Goal: Transaction & Acquisition: Obtain resource

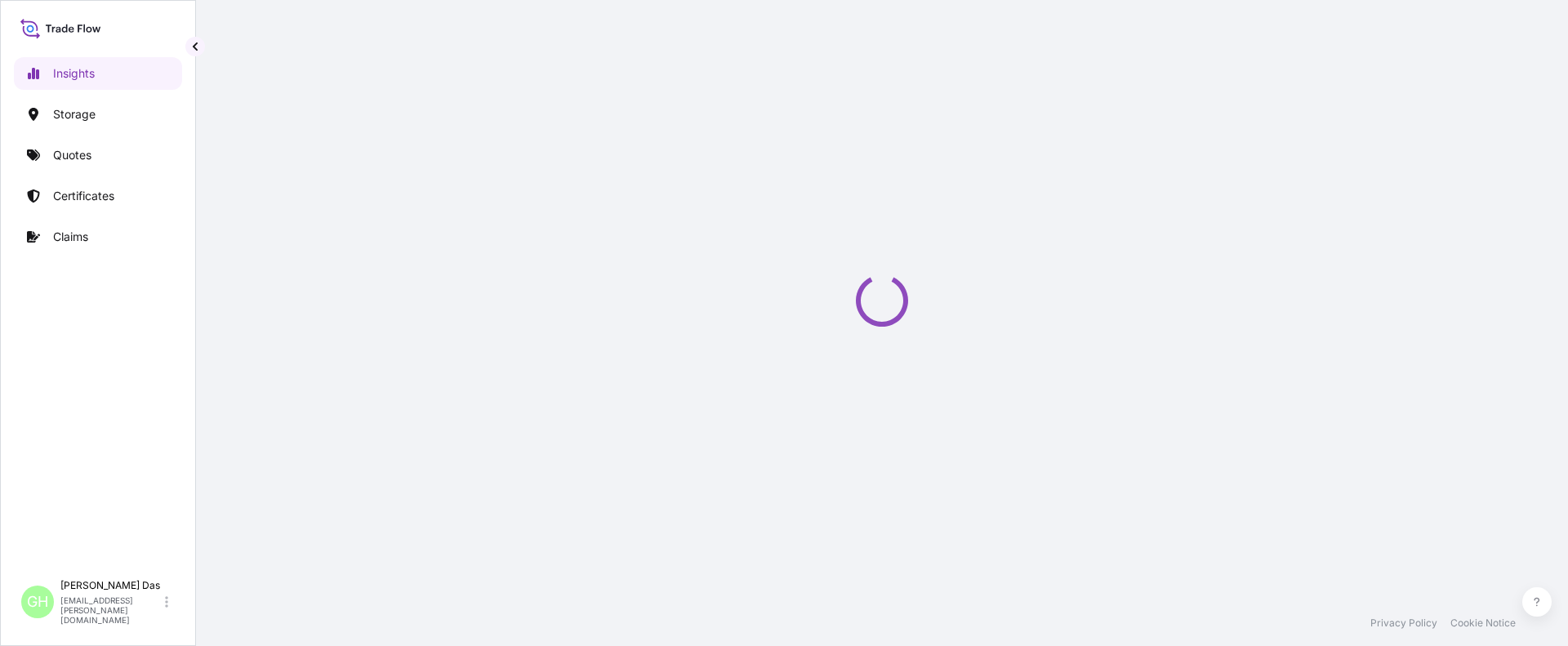
click at [206, 335] on div at bounding box center [882, 300] width 1372 height 600
click at [88, 155] on p "Quotes" at bounding box center [73, 155] width 38 height 17
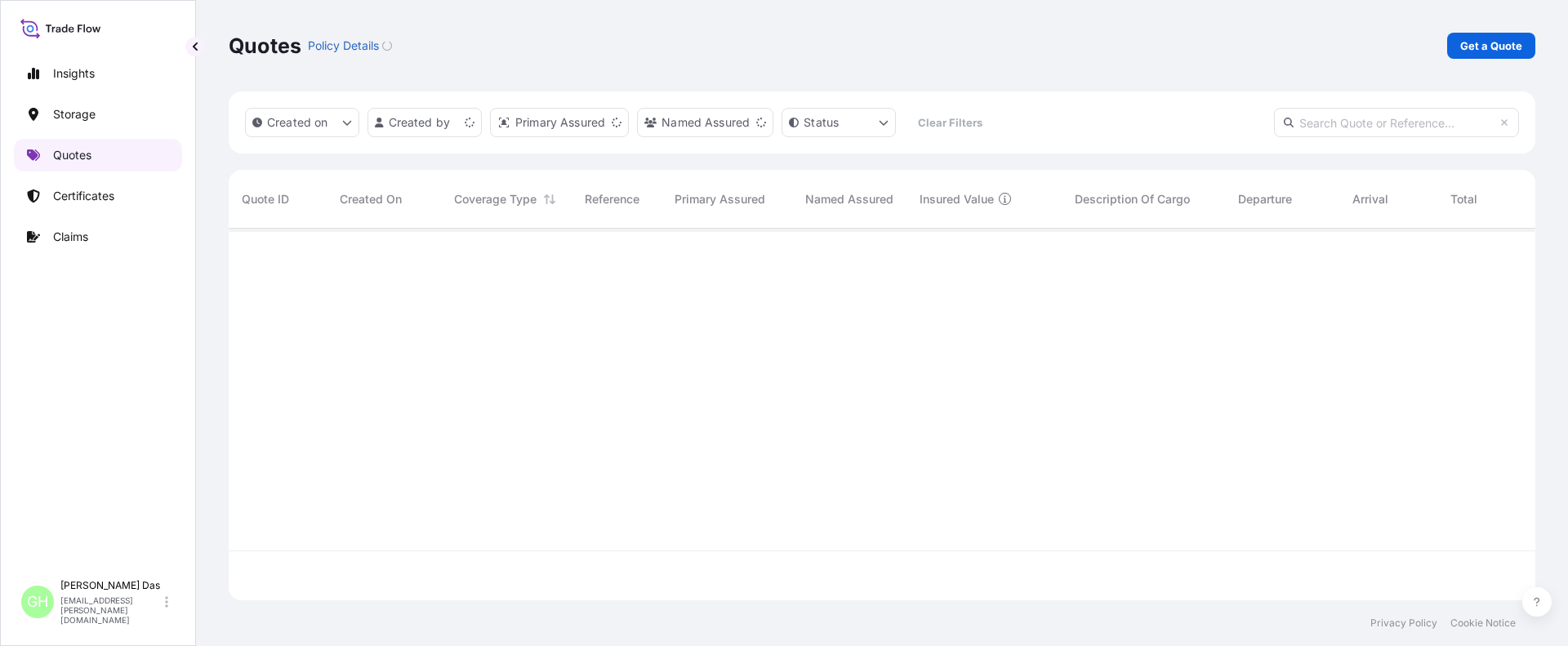
scroll to position [369, 1294]
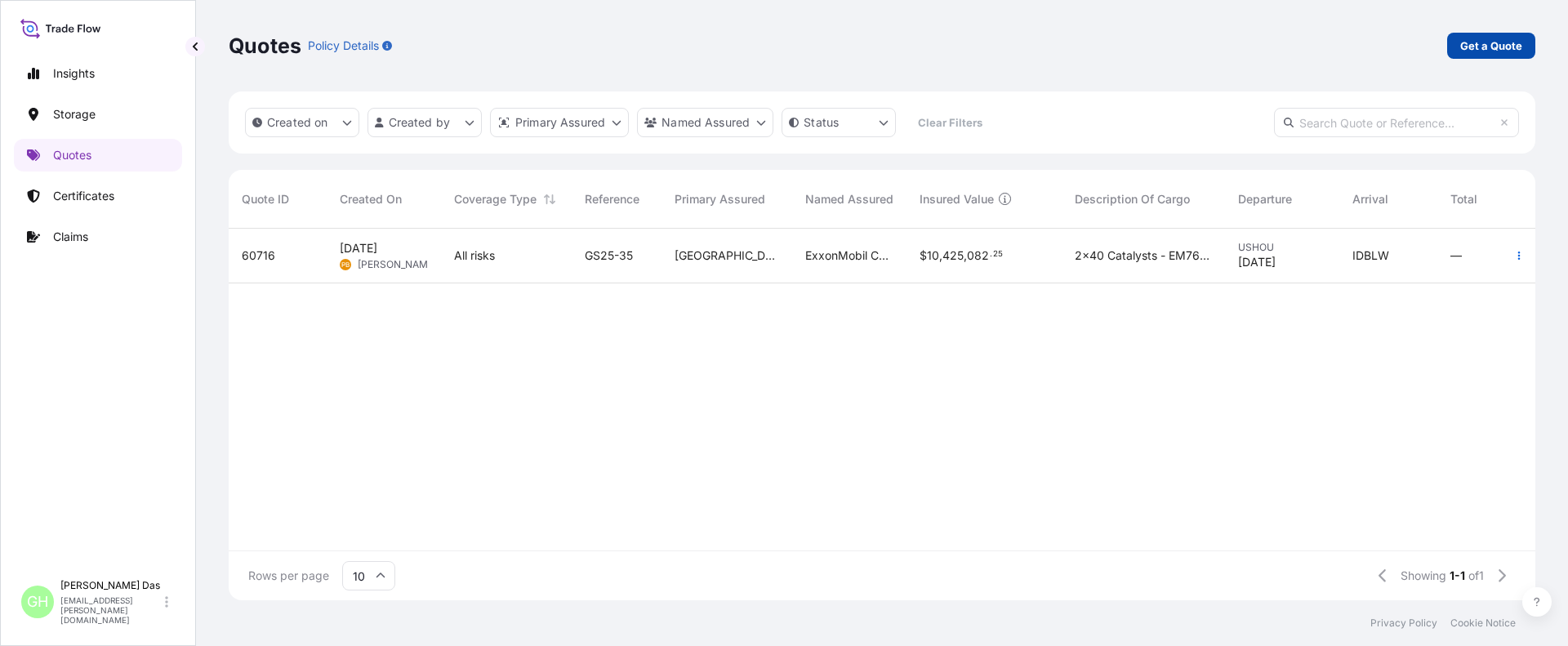
click at [1451, 45] on link "Get a Quote" at bounding box center [1491, 45] width 89 height 26
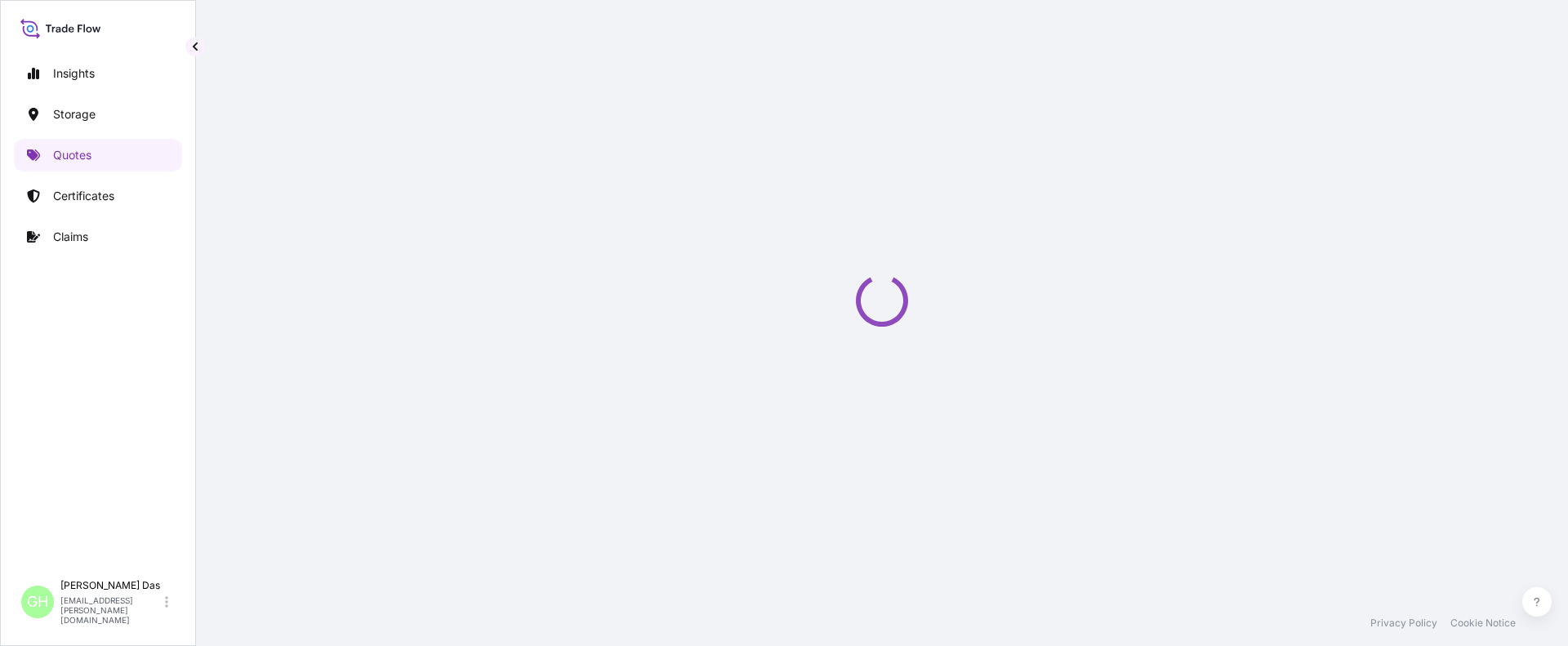
select select "Water"
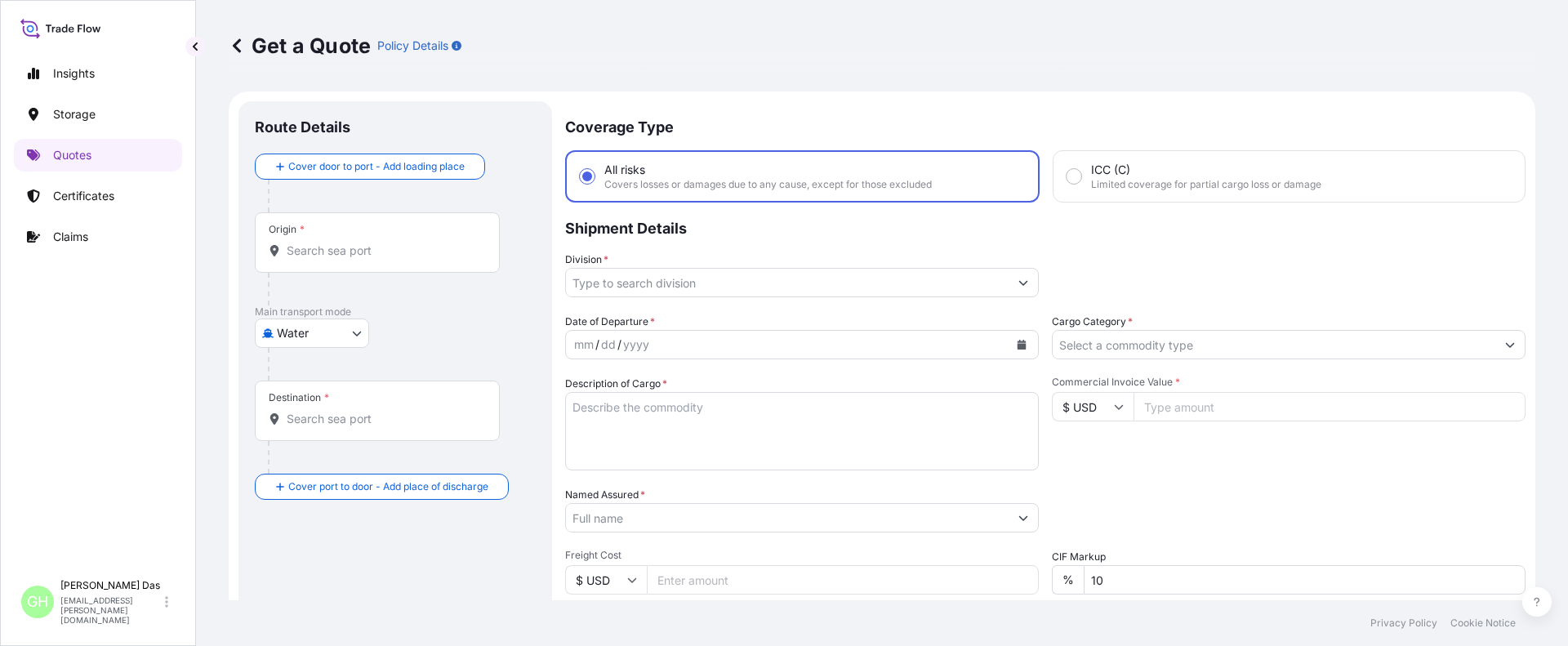
scroll to position [26, 0]
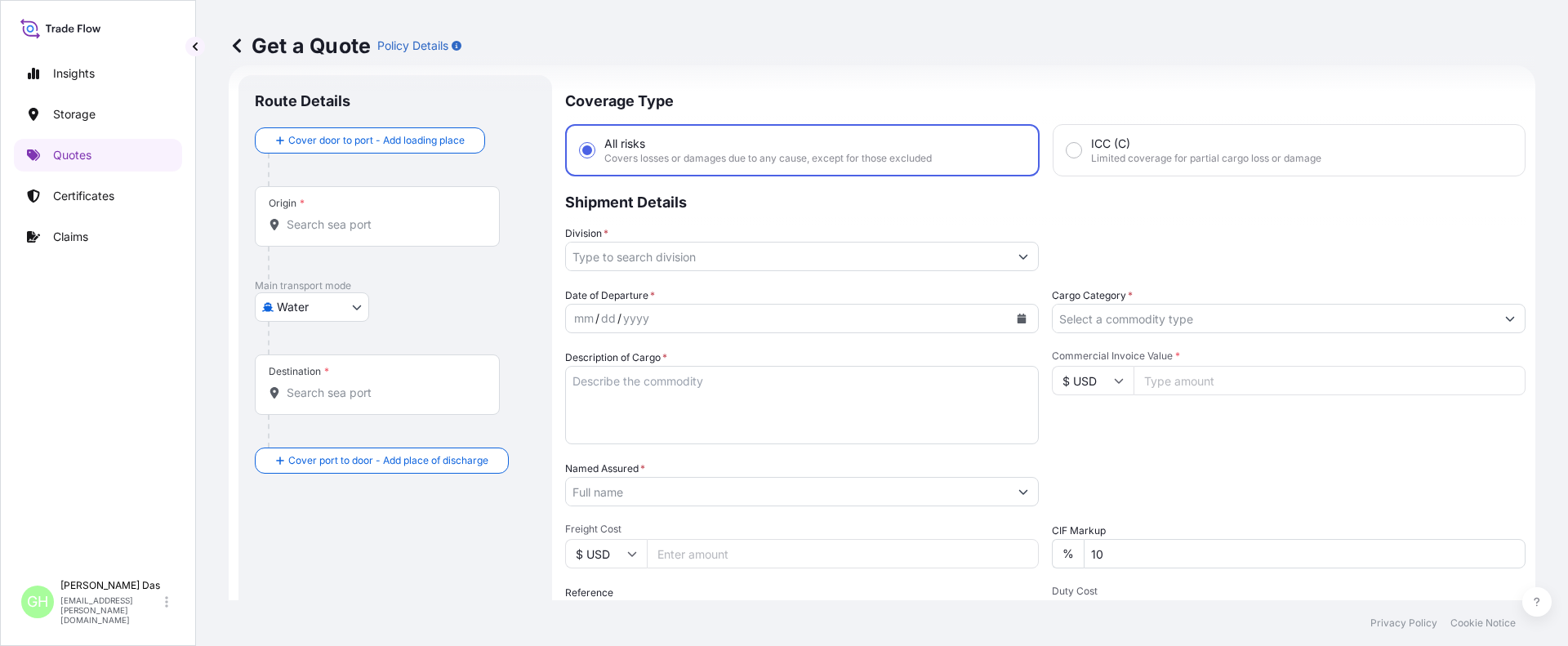
click at [368, 225] on input "Origin *" at bounding box center [383, 225] width 193 height 17
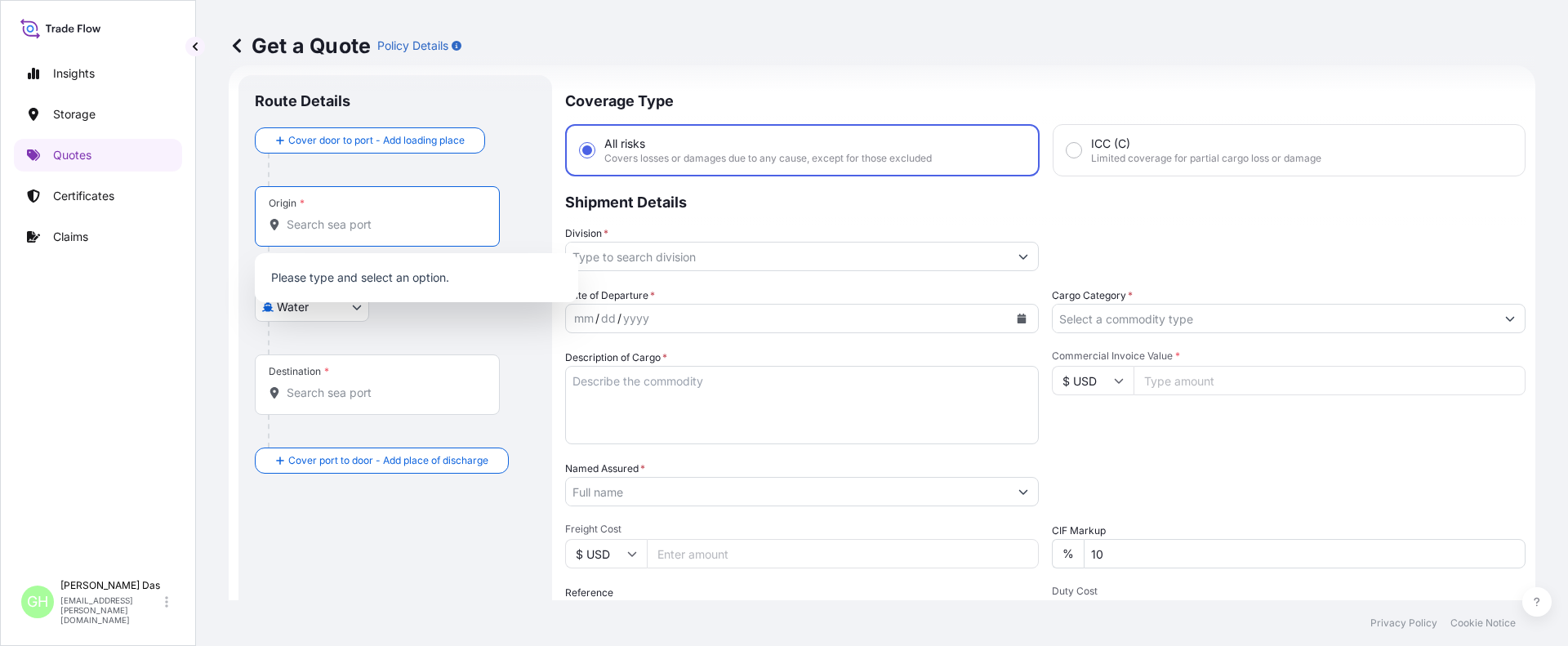
paste input "[GEOGRAPHIC_DATA], [GEOGRAPHIC_DATA]"
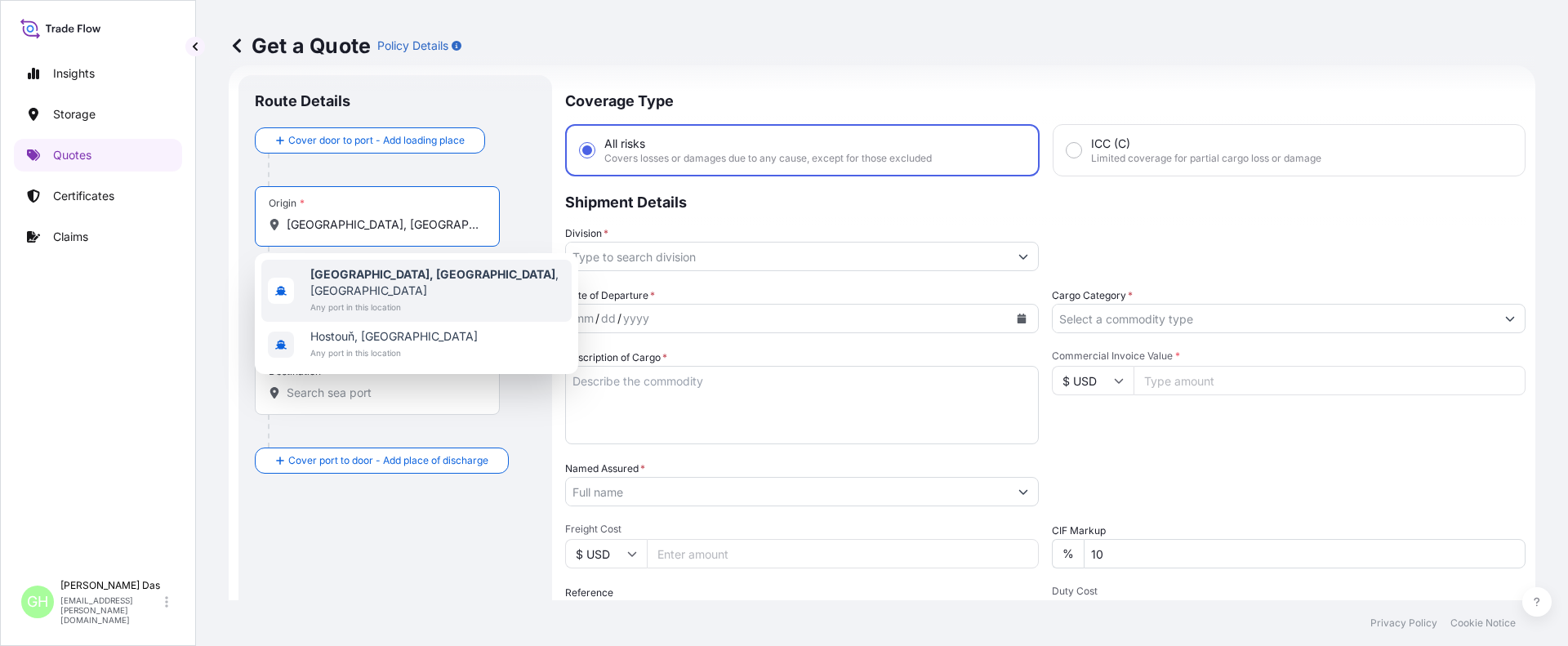
click at [371, 280] on b "Houston, TX" at bounding box center [432, 274] width 245 height 14
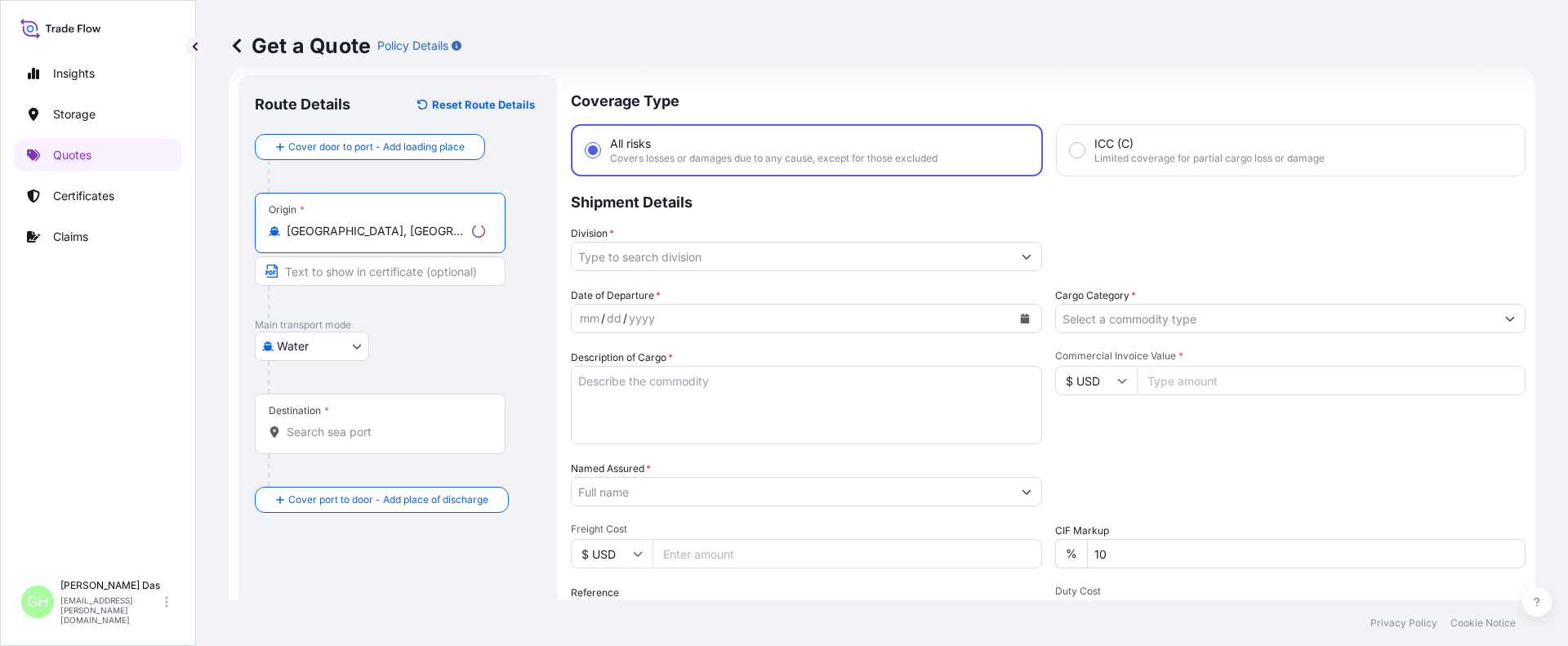
type input "Houston, TX, USA"
click at [337, 430] on input "Destination *" at bounding box center [383, 432] width 193 height 17
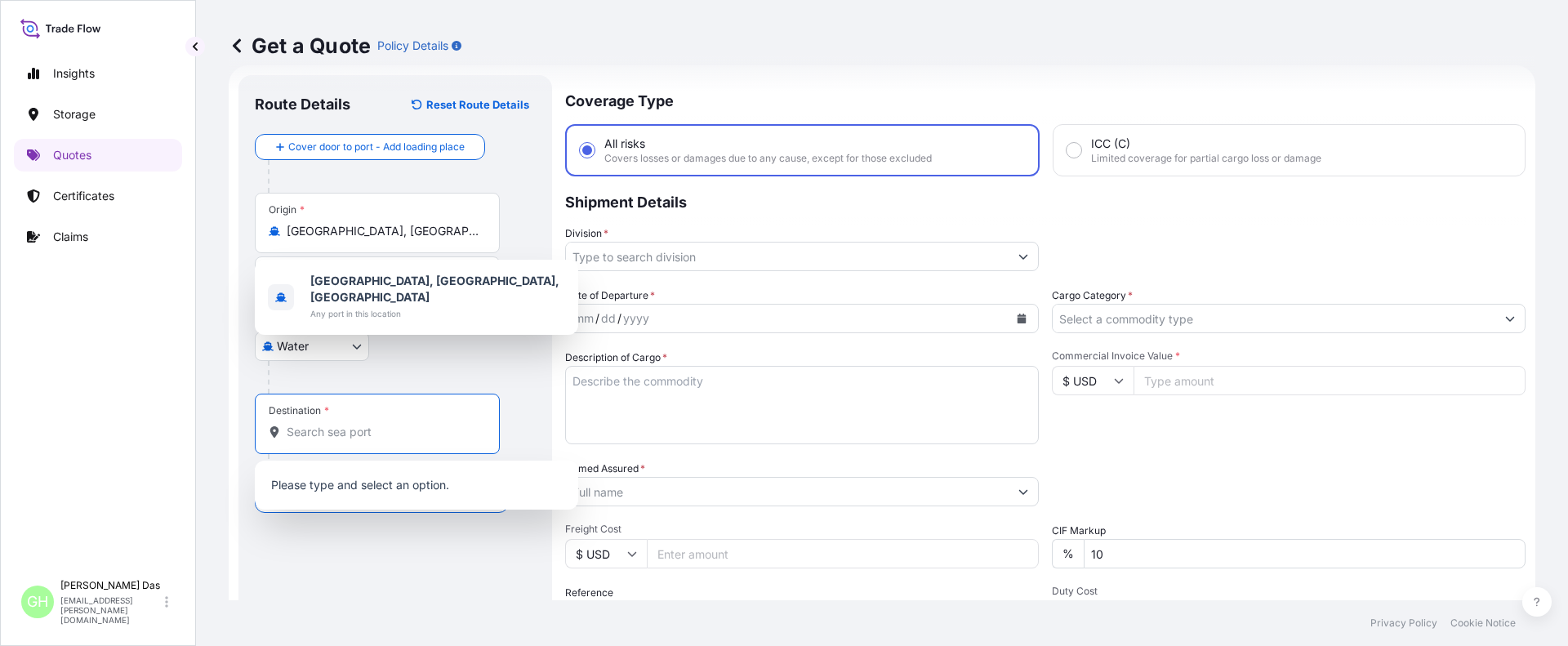
paste input "HAIFA, ISRAEL"
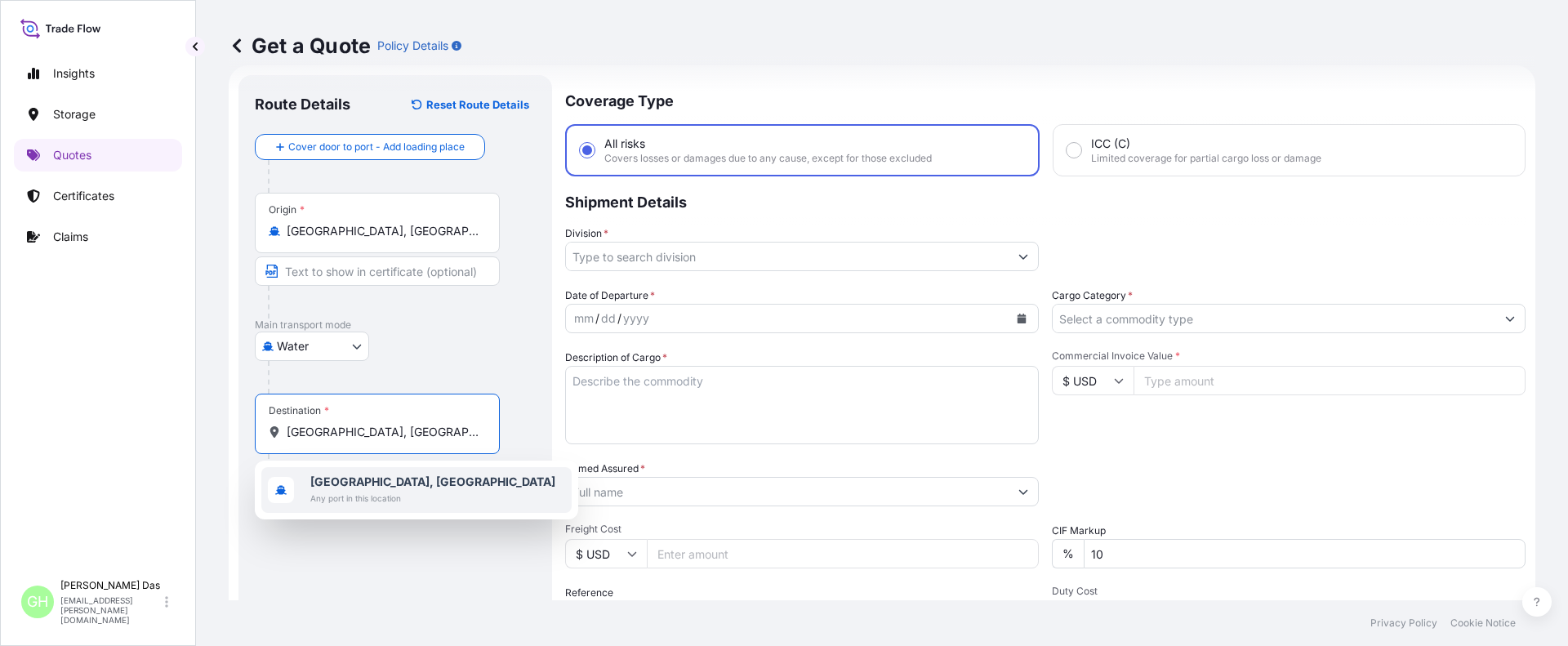
click at [331, 487] on b "Haifa, Israel" at bounding box center [432, 481] width 245 height 14
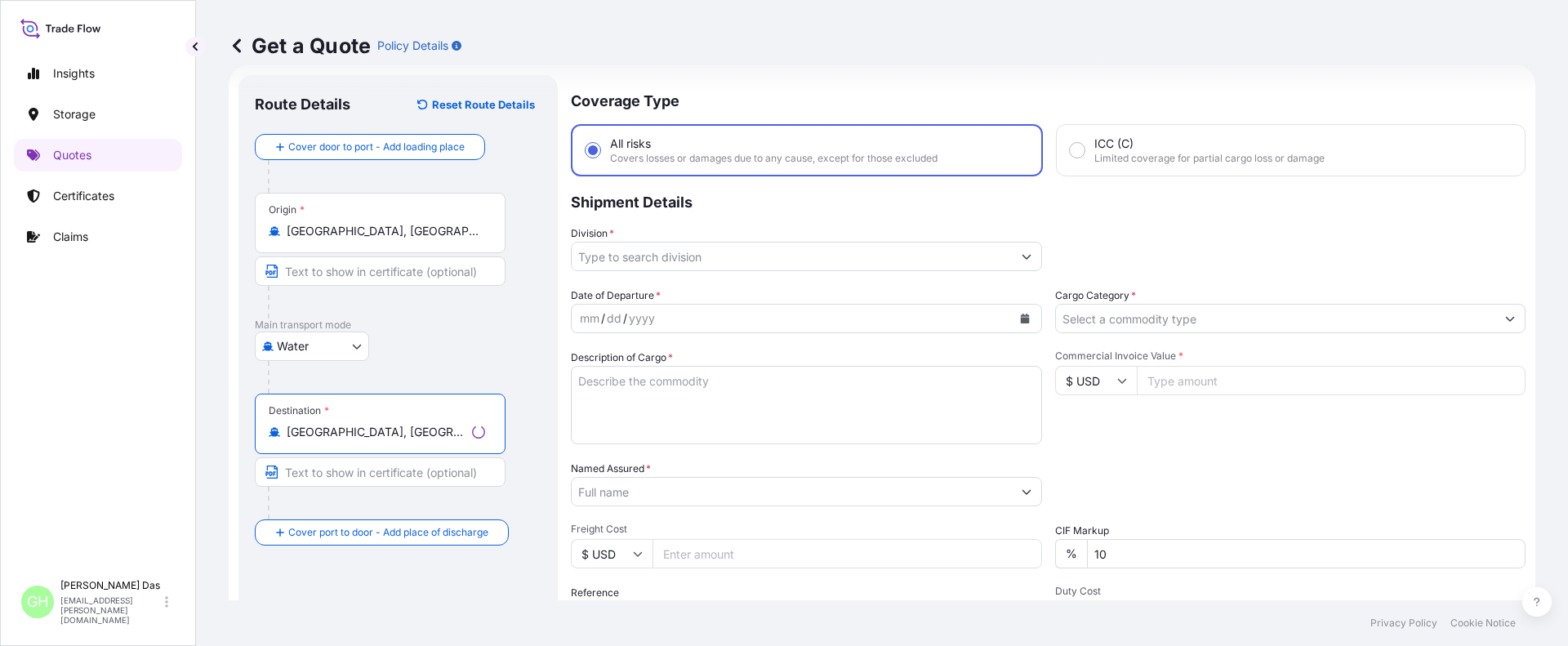
type input "Haifa, Israel"
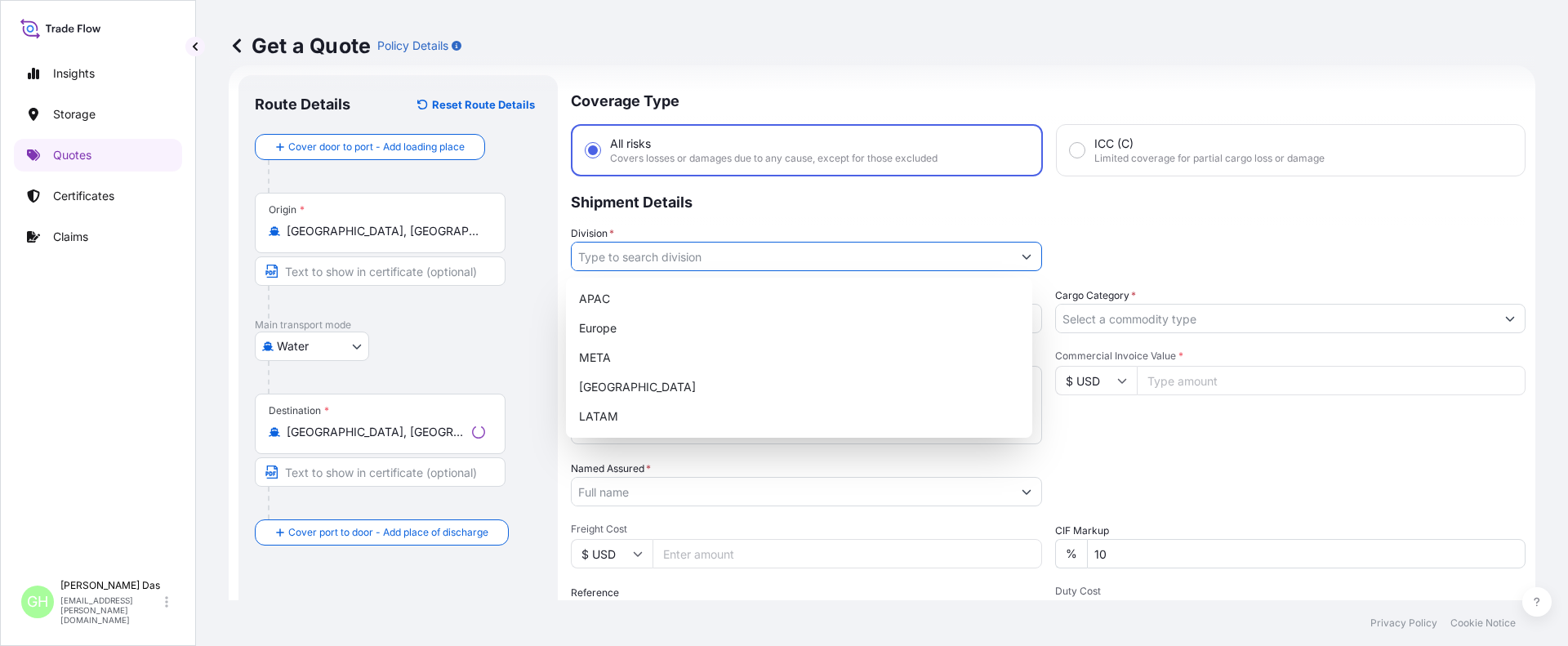
click at [622, 257] on input "Division *" at bounding box center [791, 256] width 440 height 29
click at [588, 303] on div "APAC" at bounding box center [799, 298] width 453 height 29
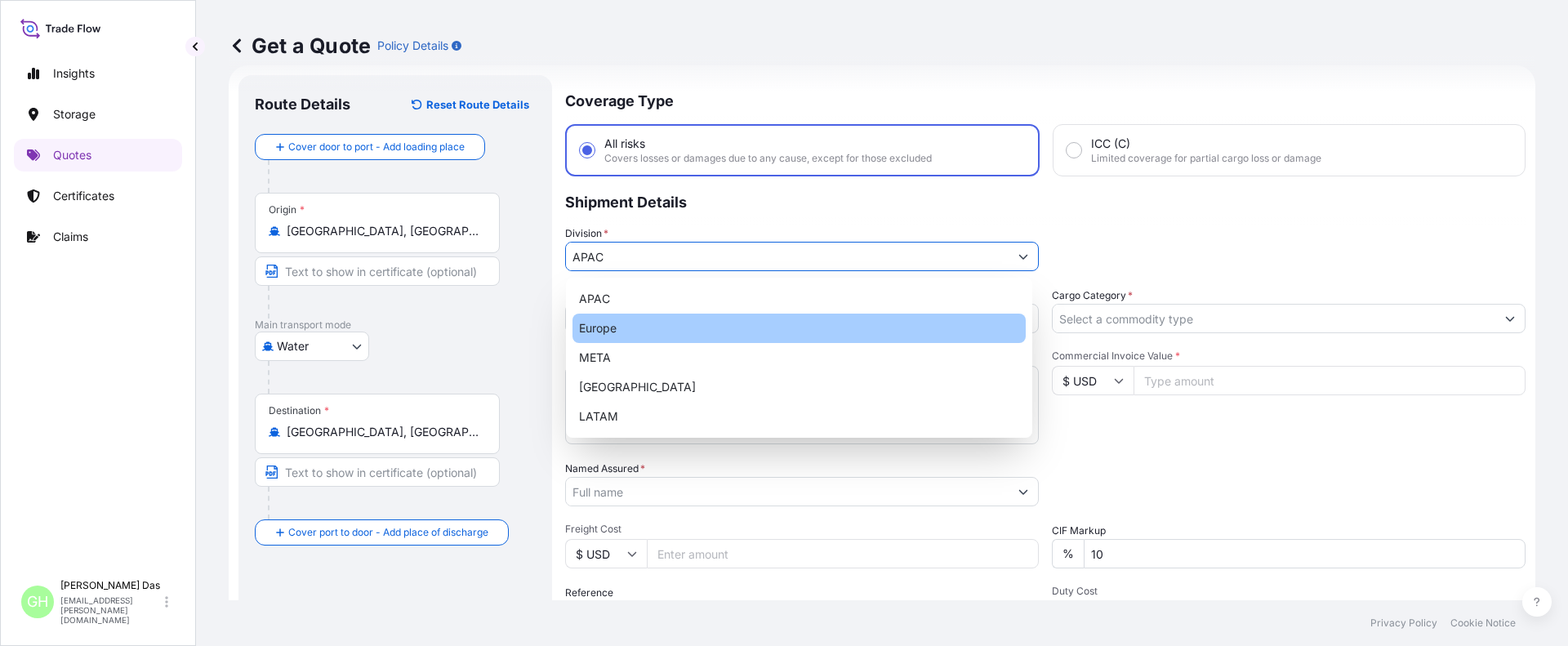
type input "Europe"
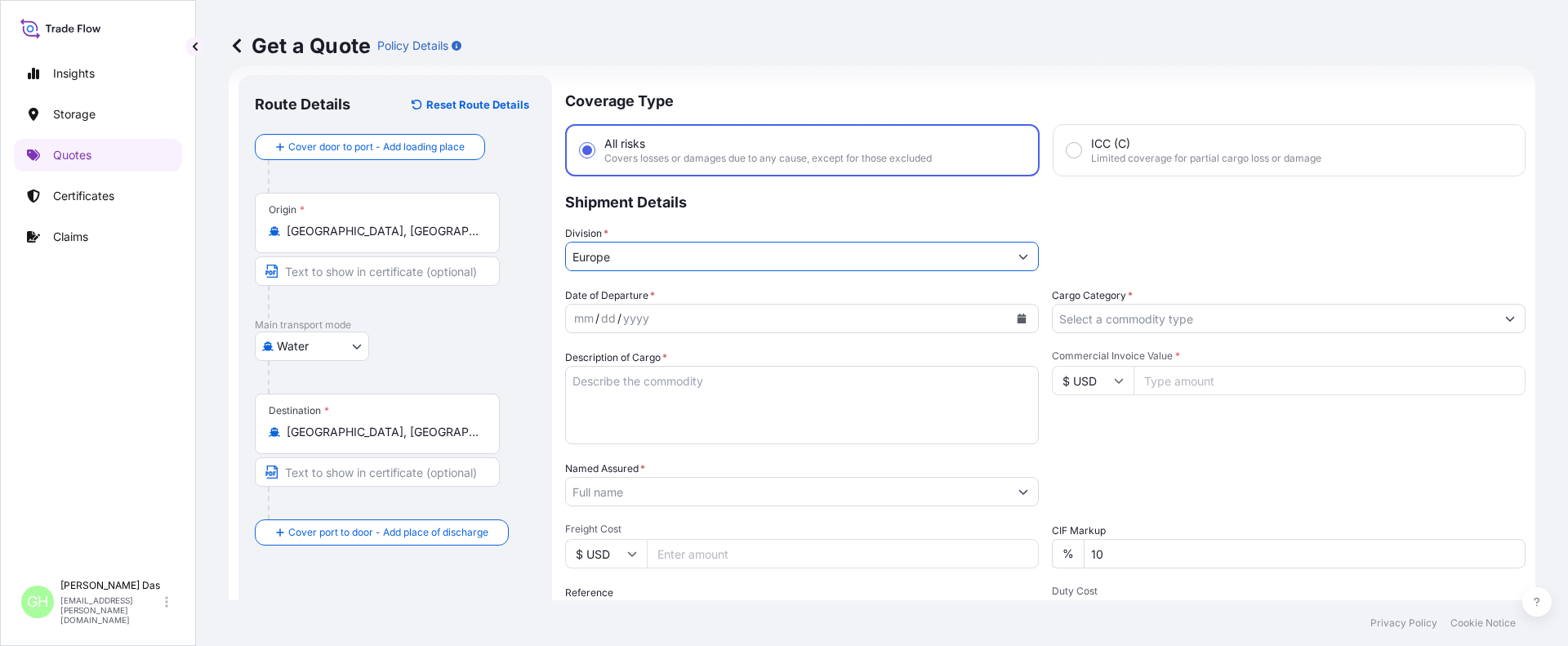
click at [1012, 313] on button "Calendar" at bounding box center [1021, 318] width 26 height 26
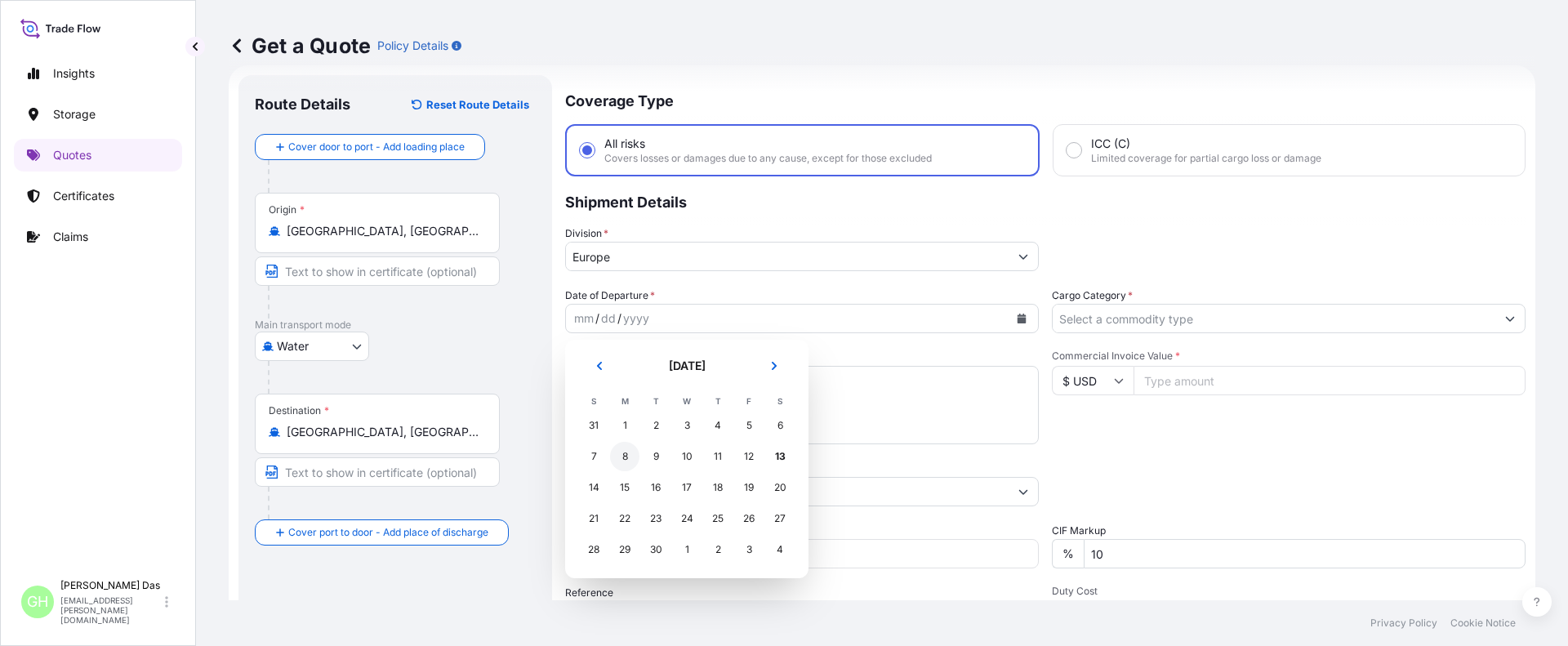
click at [623, 457] on div "8" at bounding box center [624, 456] width 29 height 29
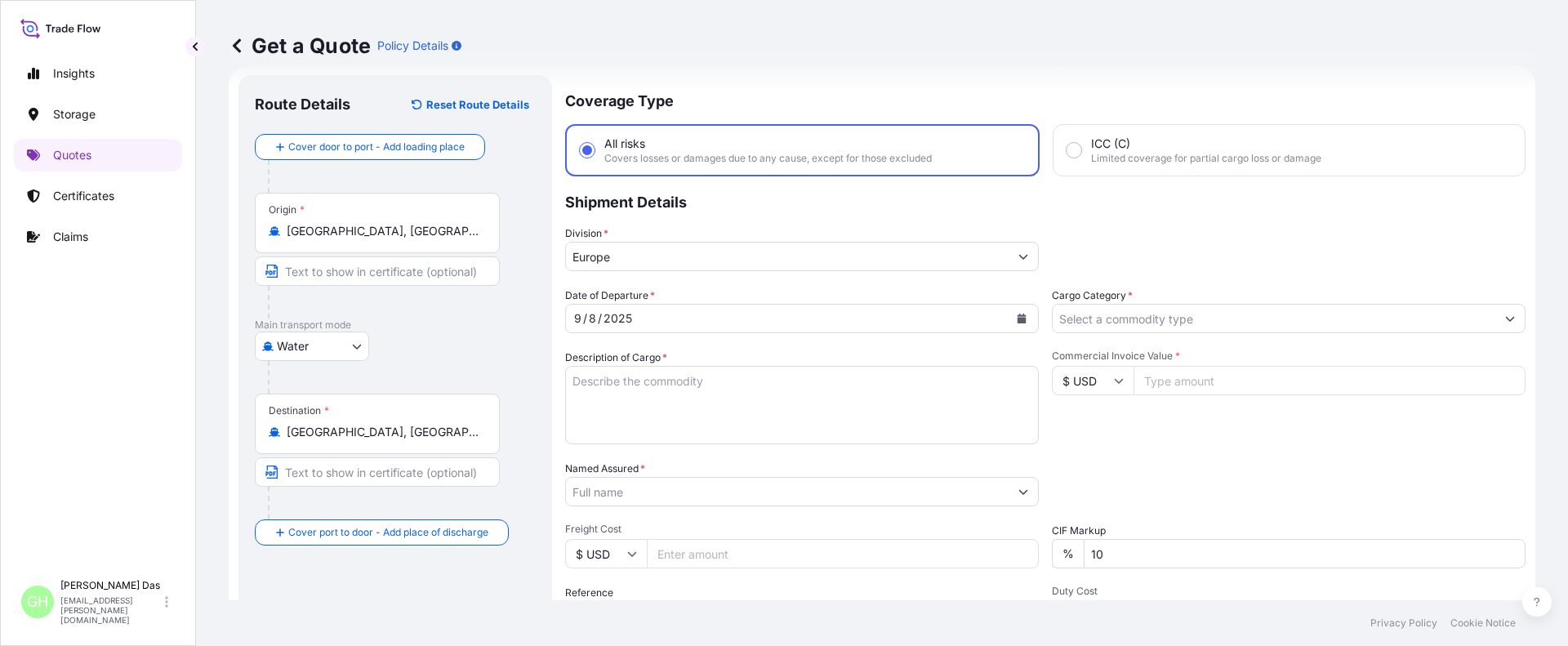
click at [594, 399] on textarea "Description of Cargo *" at bounding box center [801, 405] width 474 height 79
paste textarea "BAGS LOADED INTO 4 40' CONTAINER(S) PETROTHENE GA502119, 55BAG"
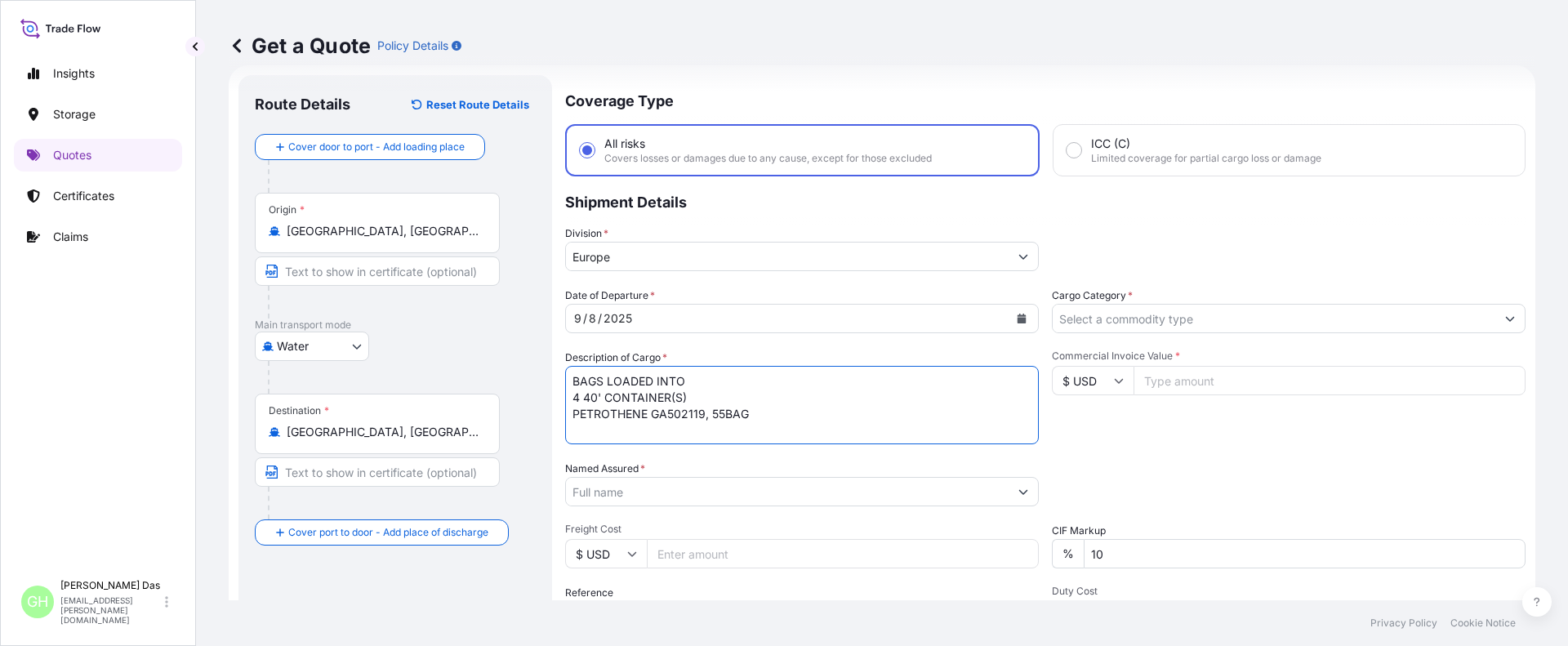
click at [576, 383] on textarea "BAGS LOADED INTO 4 40' CONTAINER(S) PETROTHENE GA502119, 55BAG" at bounding box center [801, 405] width 474 height 79
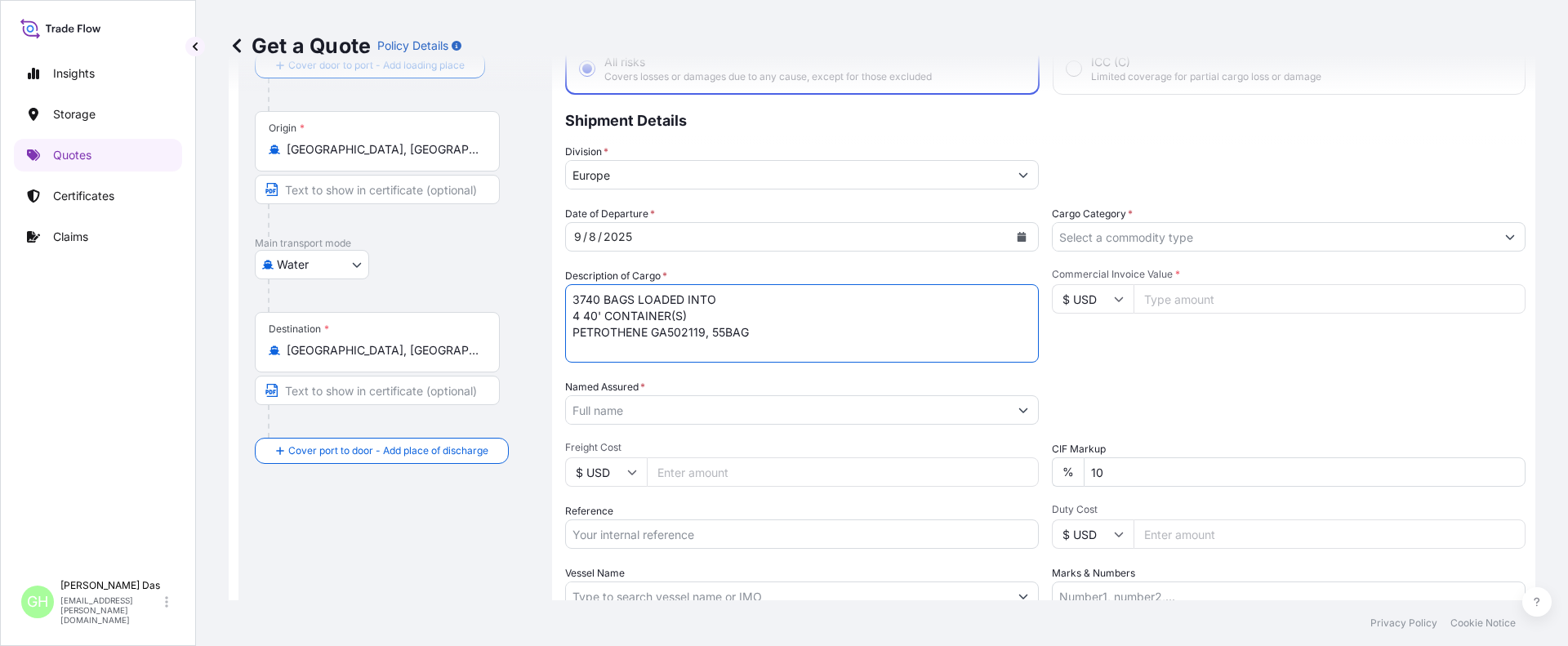
scroll to position [190, 0]
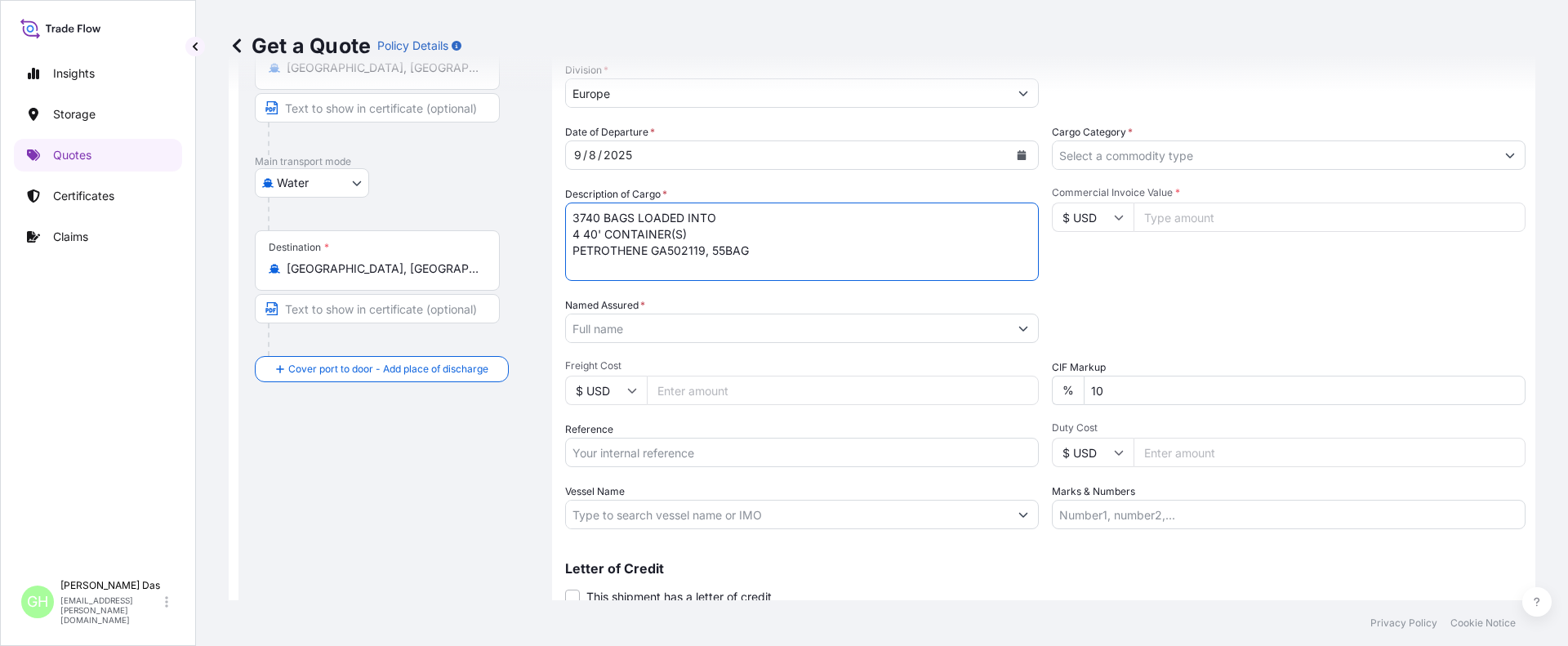
type textarea "3740 BAGS LOADED INTO 4 40' CONTAINER(S) PETROTHENE GA502119, 55BAG"
click at [617, 333] on input "Named Assured *" at bounding box center [787, 328] width 443 height 29
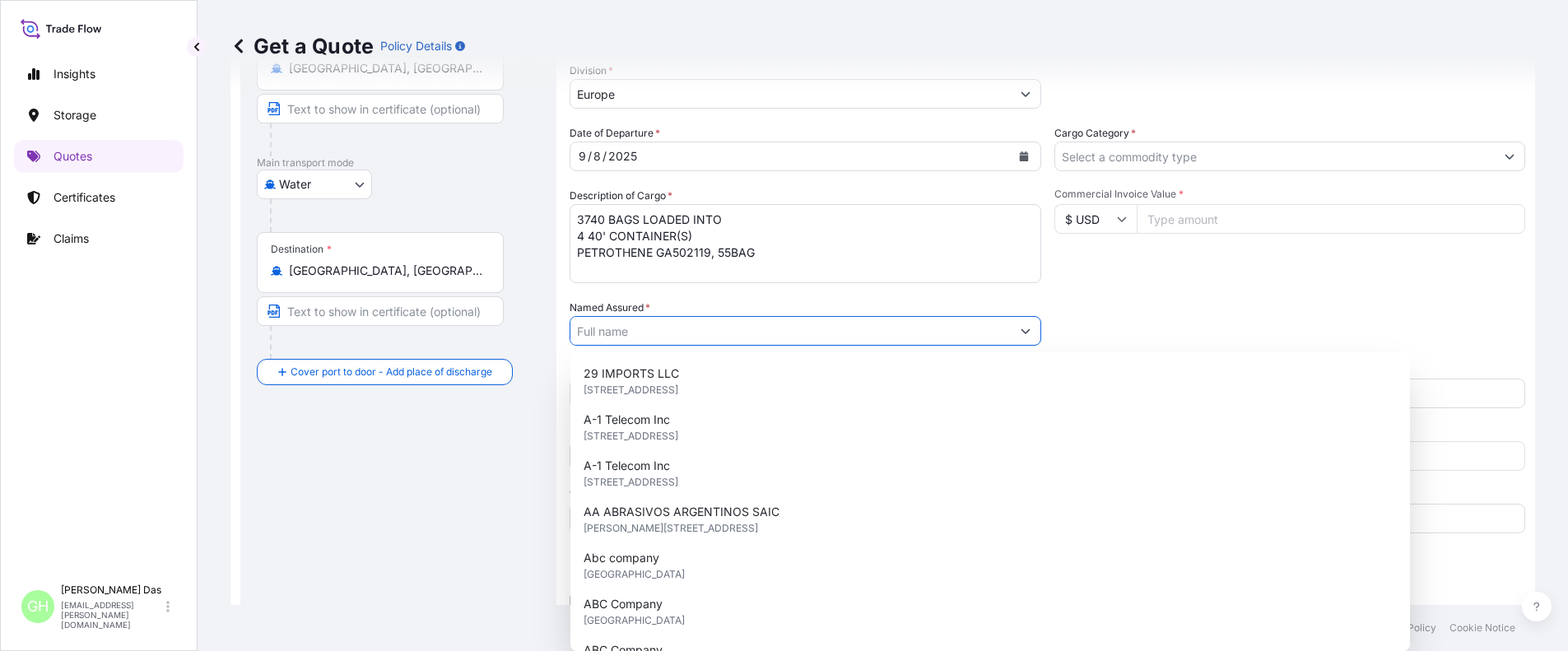
paste input "EQUISTAR CHEMICALS, LP"
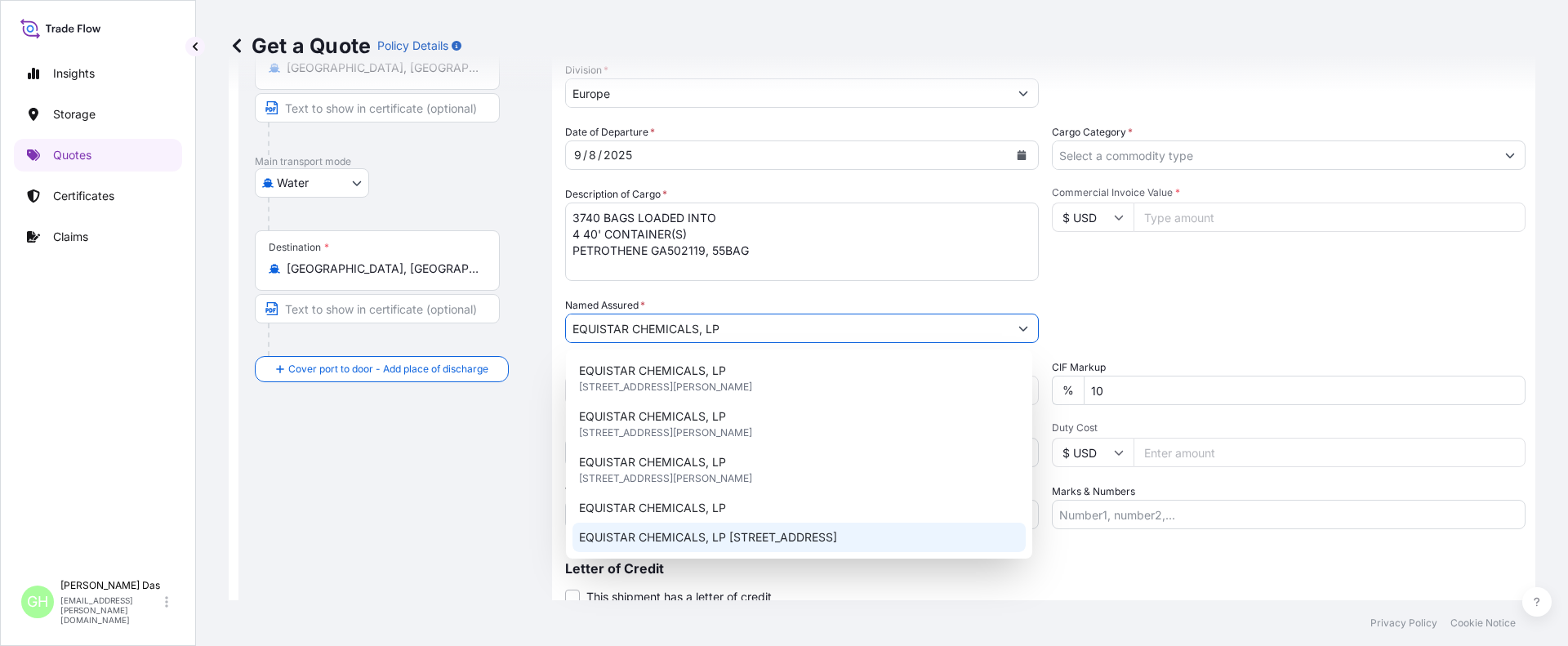
click at [837, 541] on span "EQUISTAR CHEMICALS, LP 2800 POST OAK BLVD, SUITE 5100 UNITED STATES HOUSTON , T…" at bounding box center [708, 537] width 258 height 17
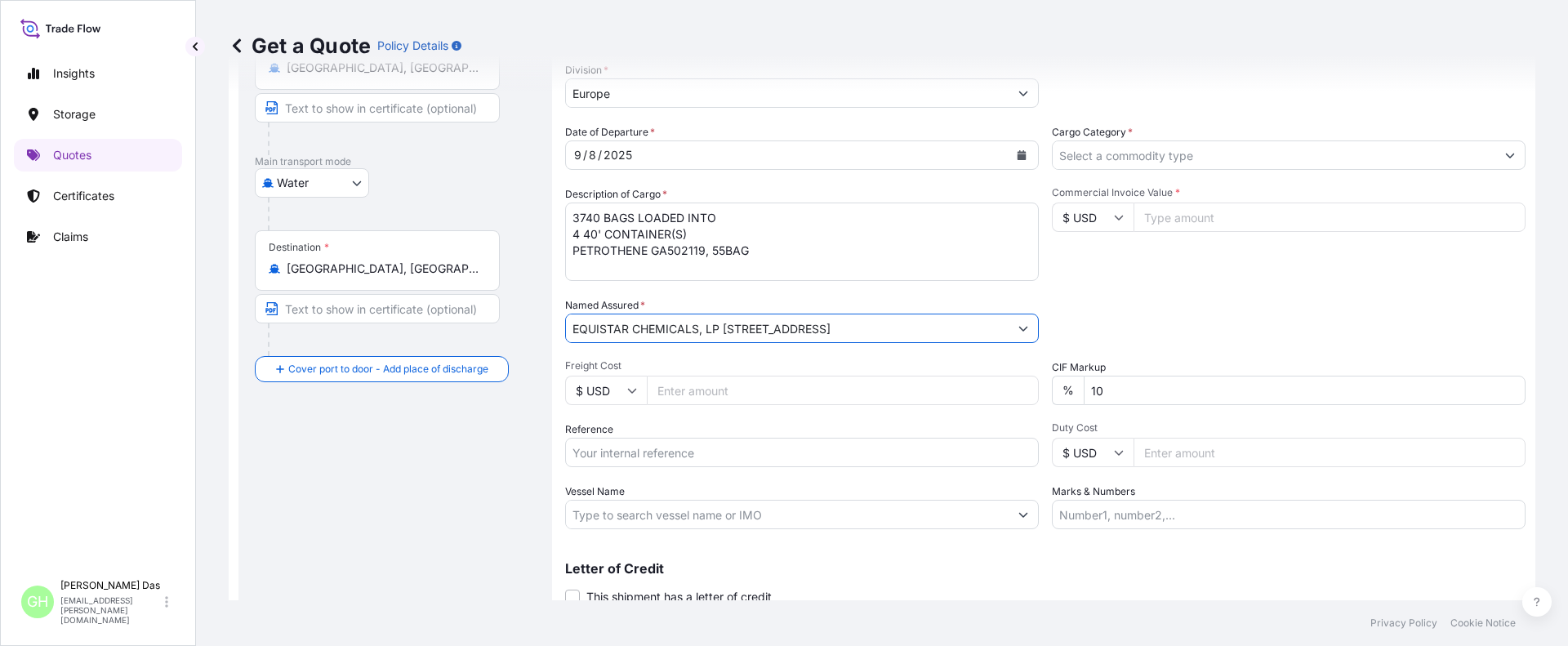
scroll to position [250, 0]
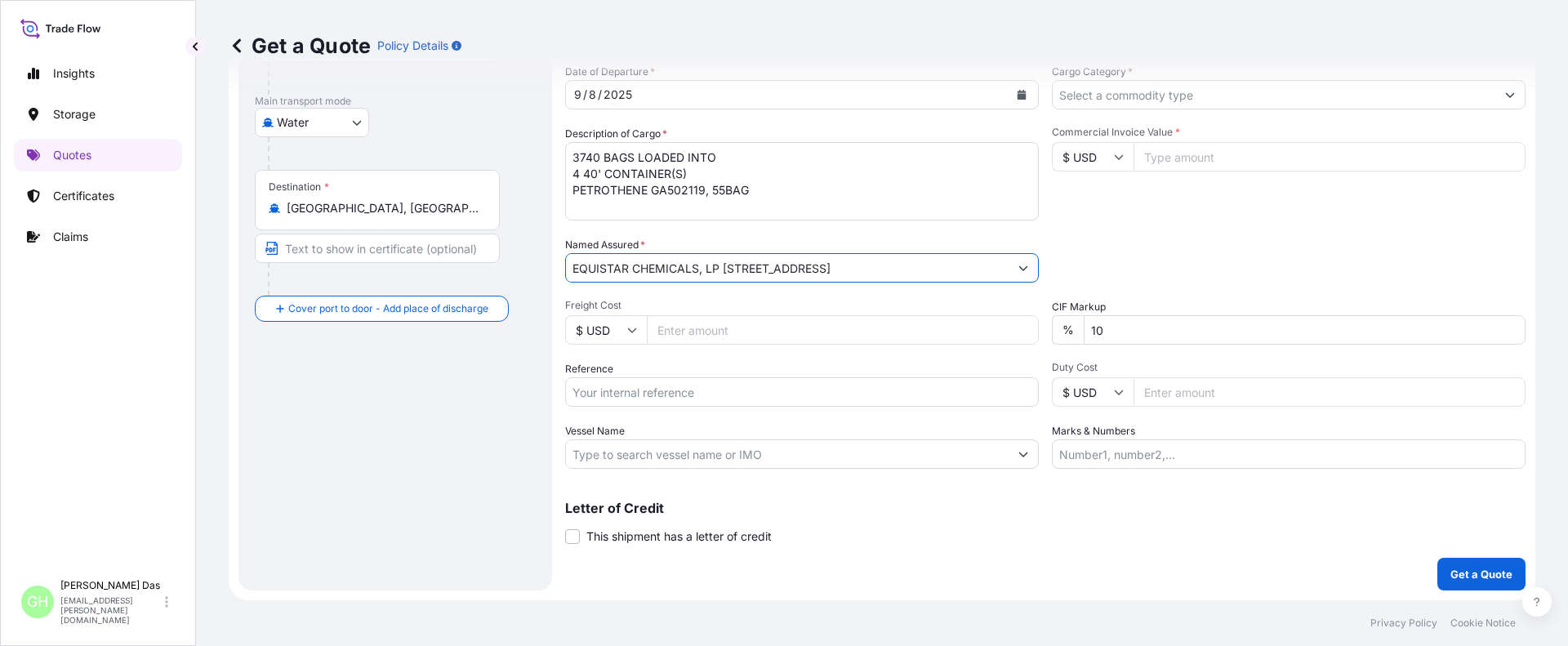
type input "EQUISTAR CHEMICALS, LP 2800 POST OAK BLVD, SUITE 5100 UNITED STATES HOUSTON , T…"
click at [589, 388] on input "Reference" at bounding box center [801, 392] width 474 height 29
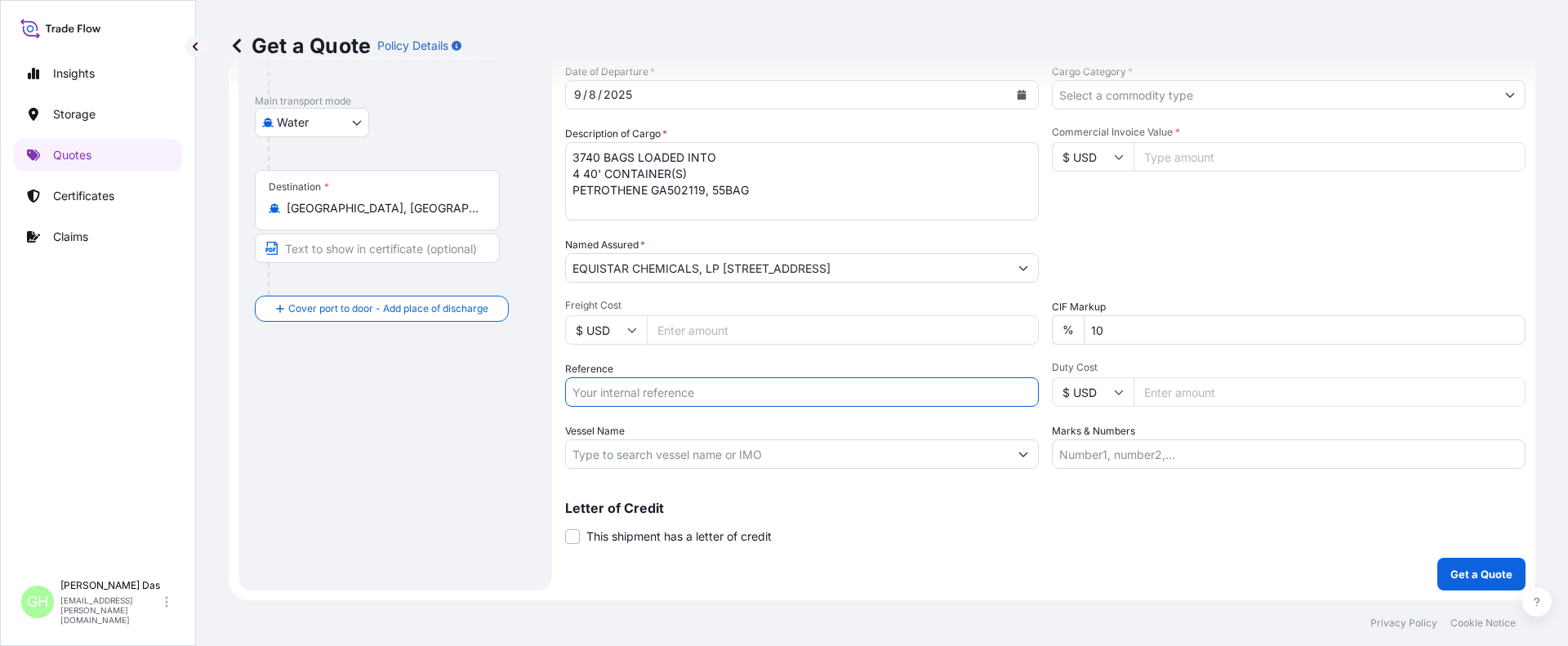
paste input "5013165168"
click at [573, 388] on input "5013165168" at bounding box center [801, 392] width 474 height 29
paste input "10420848075"
type input "10420848075 / 5013165168"
click at [615, 454] on input "Vessel Name" at bounding box center [787, 454] width 443 height 29
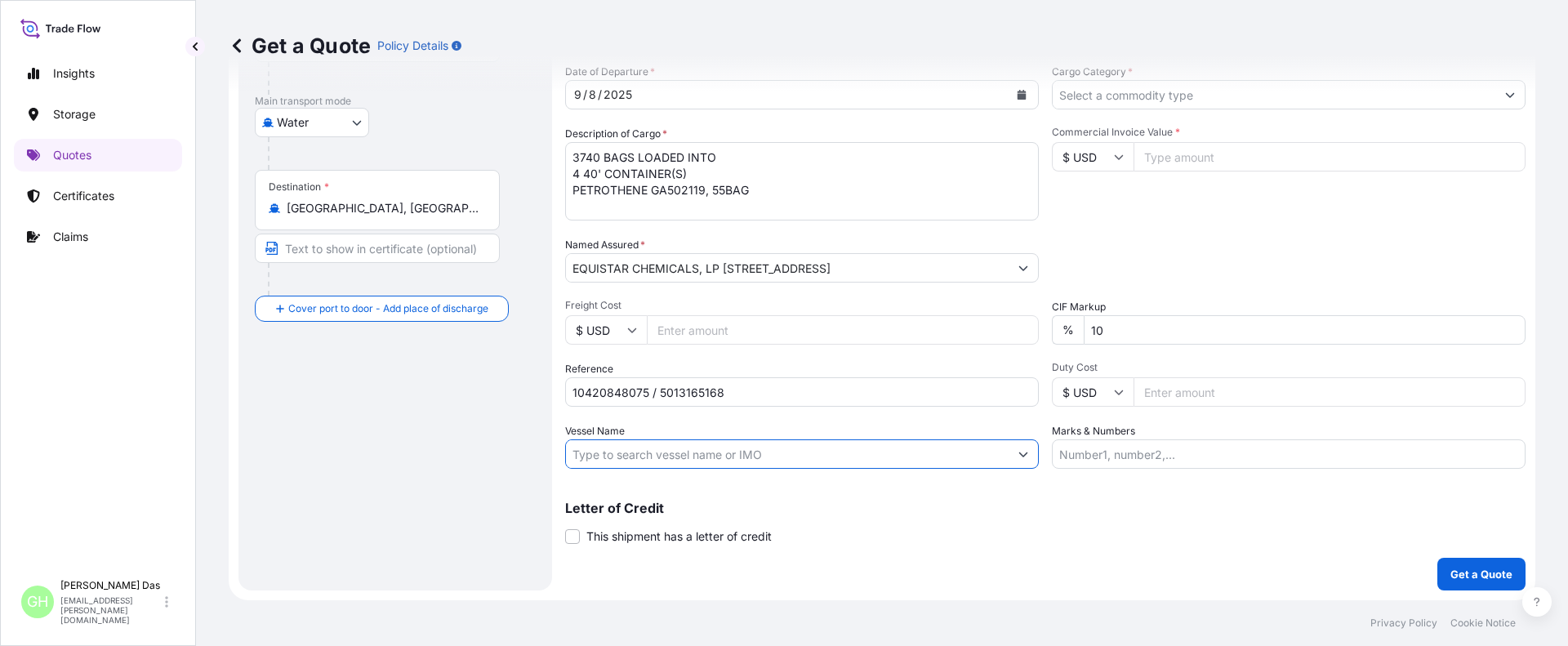
paste input "AS CAROLINA"
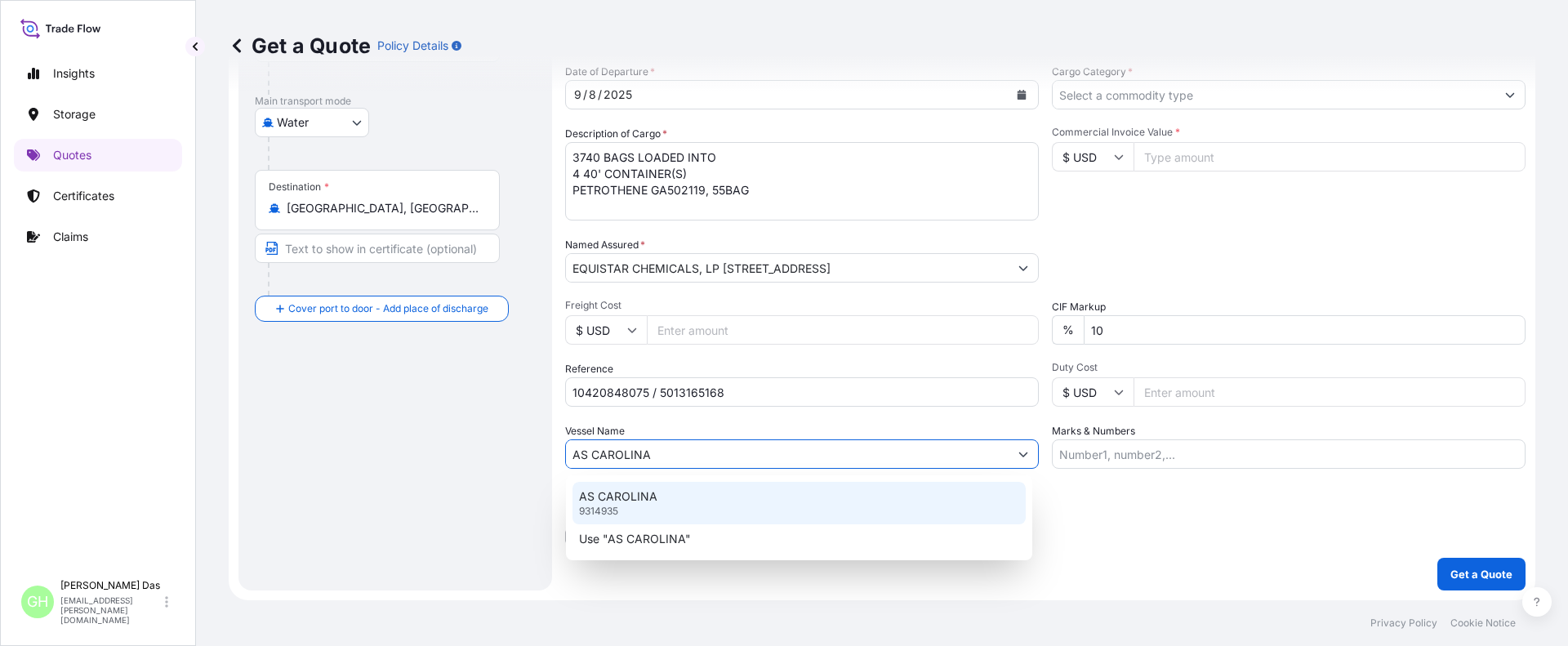
click at [614, 501] on p "AS CAROLINA" at bounding box center [618, 497] width 79 height 17
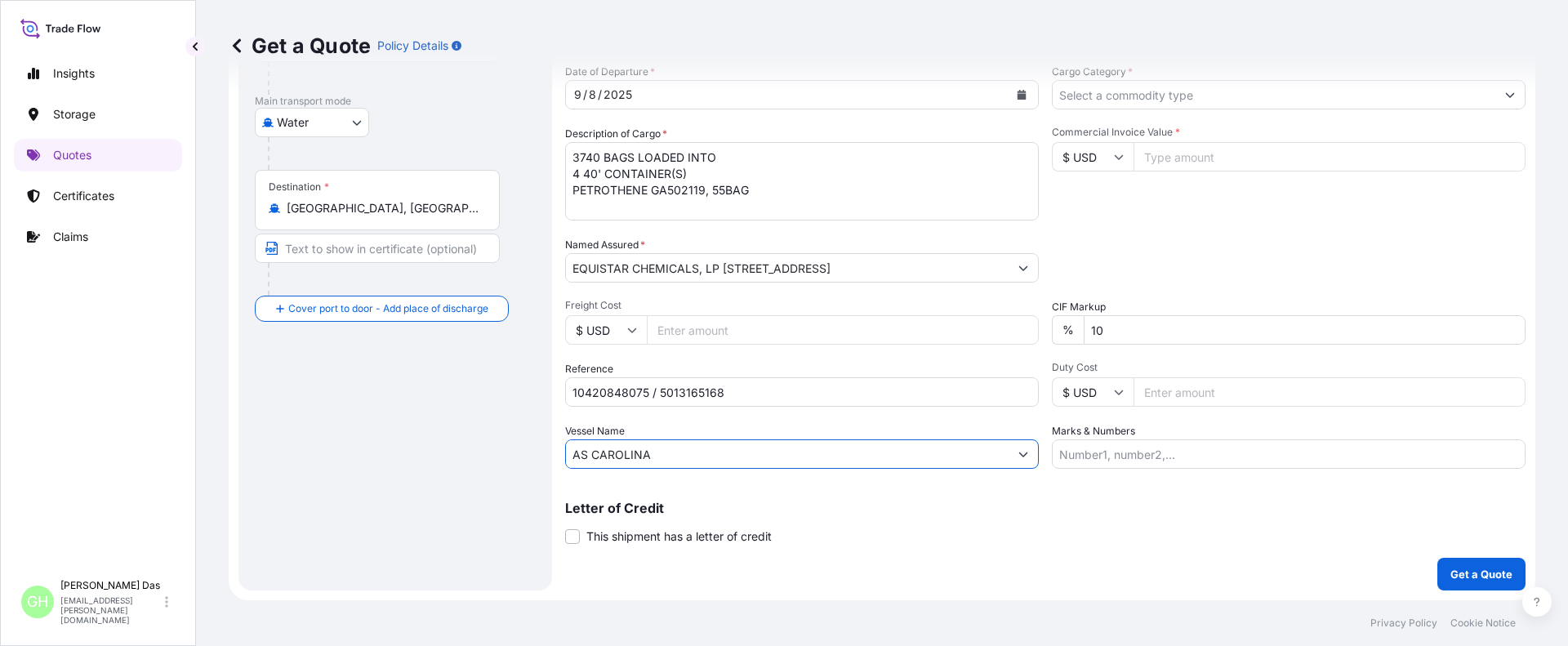
type input "AS CAROLINA"
click at [1176, 206] on div "Commercial Invoice Value * $ USD" at bounding box center [1288, 173] width 474 height 94
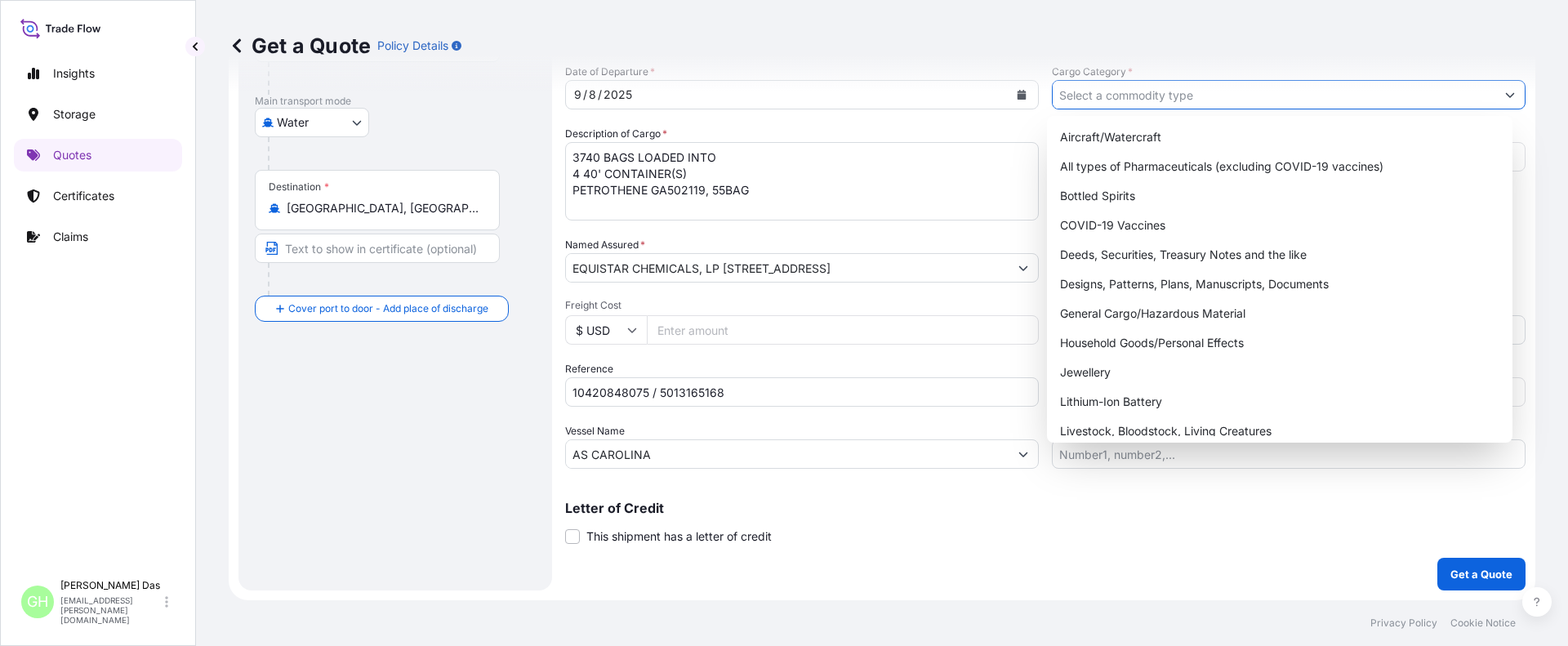
click at [1195, 99] on input "Cargo Category *" at bounding box center [1274, 94] width 443 height 29
click at [1119, 308] on div "General Cargo/Hazardous Material" at bounding box center [1280, 313] width 453 height 29
type input "General Cargo/Hazardous Material"
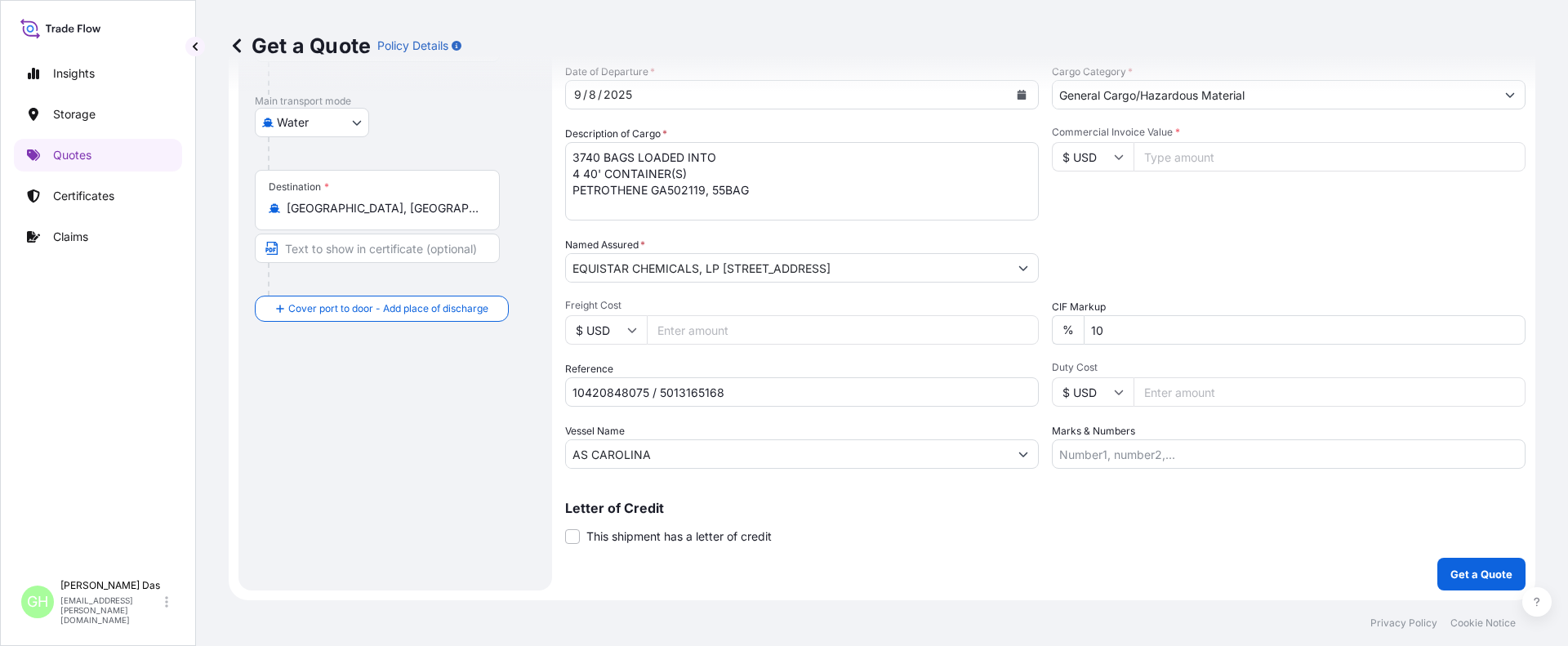
click at [1167, 155] on input "Commercial Invoice Value *" at bounding box center [1329, 156] width 392 height 29
click at [1192, 148] on input "Commercial Invoice Value *" at bounding box center [1329, 156] width 392 height 29
paste input "81430"
type input "81430"
click at [1132, 219] on div "Commercial Invoice Value * $ USD 81430" at bounding box center [1288, 173] width 474 height 94
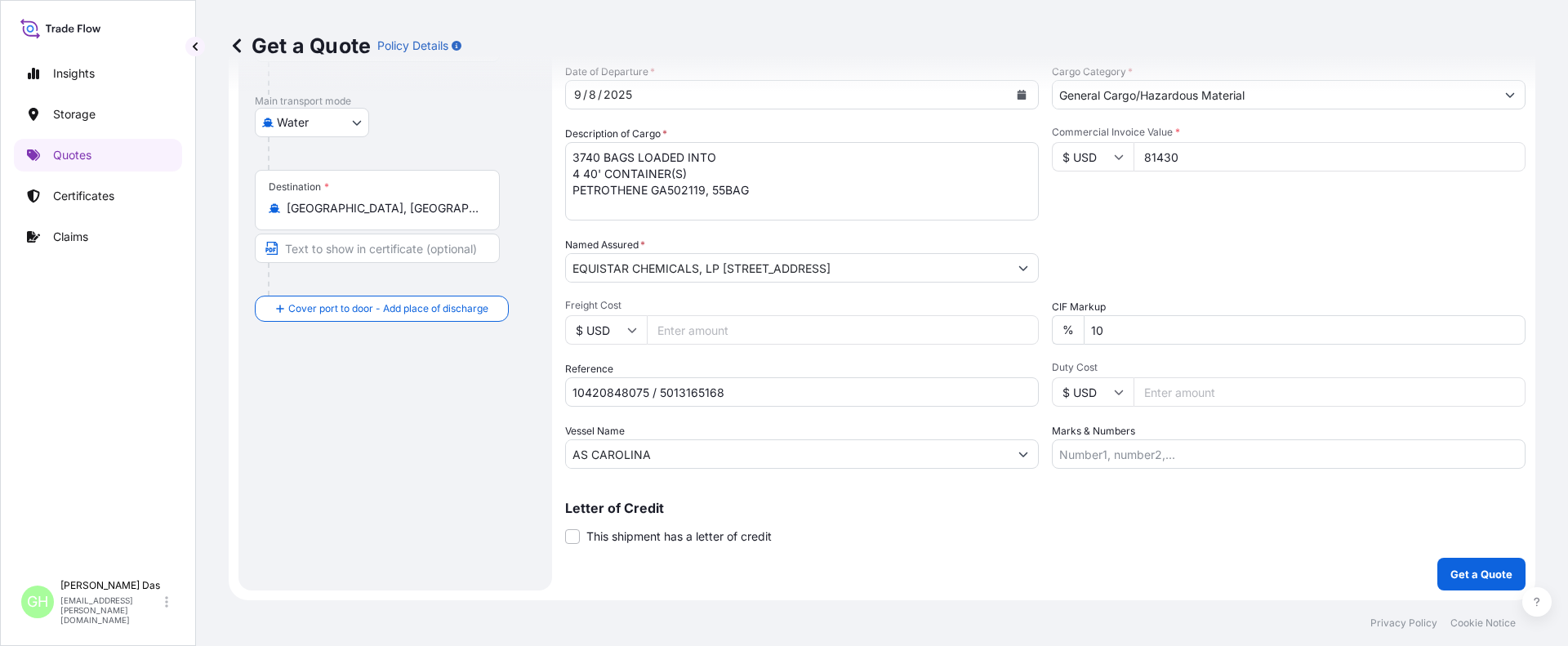
click at [324, 451] on div "Route Details Reset Route Details Cover door to port - Add loading place Place …" at bounding box center [395, 221] width 281 height 706
click at [1465, 568] on p "Get a Quote" at bounding box center [1481, 574] width 62 height 17
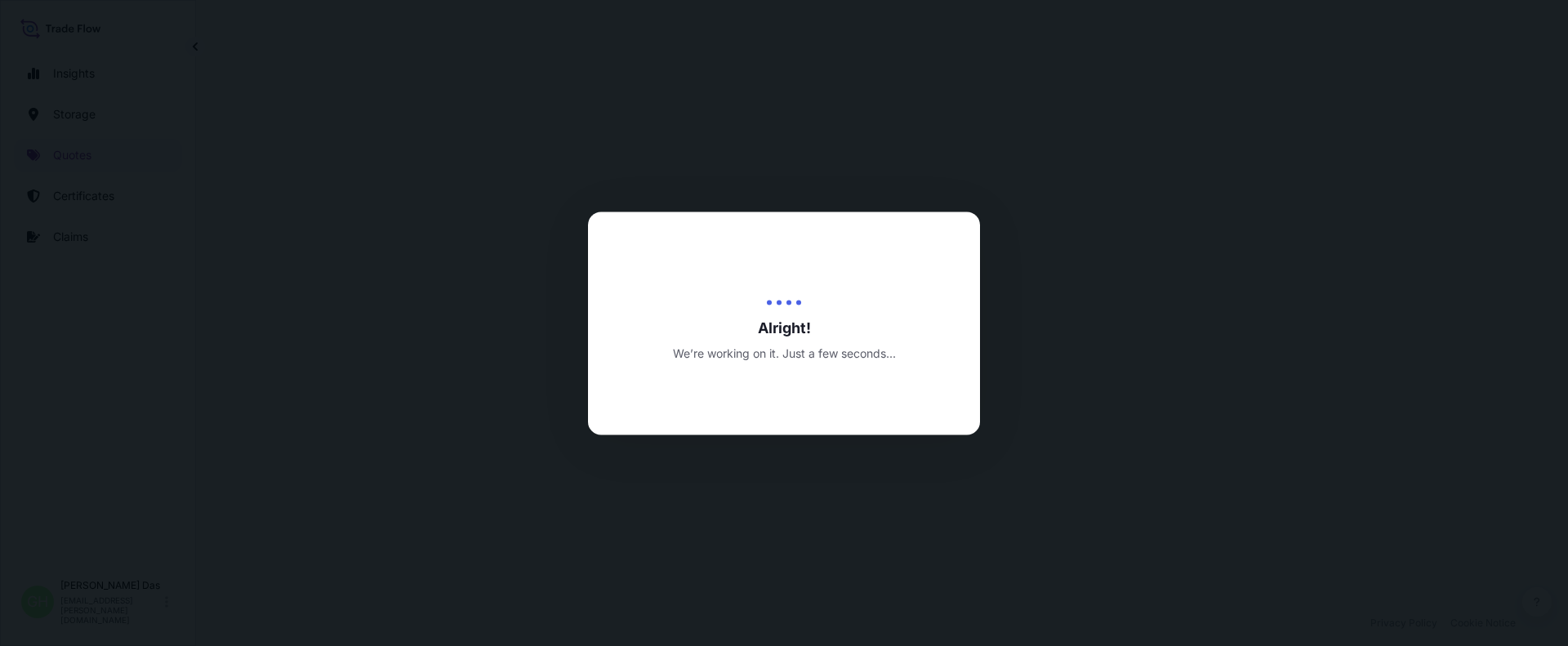
select select "Water"
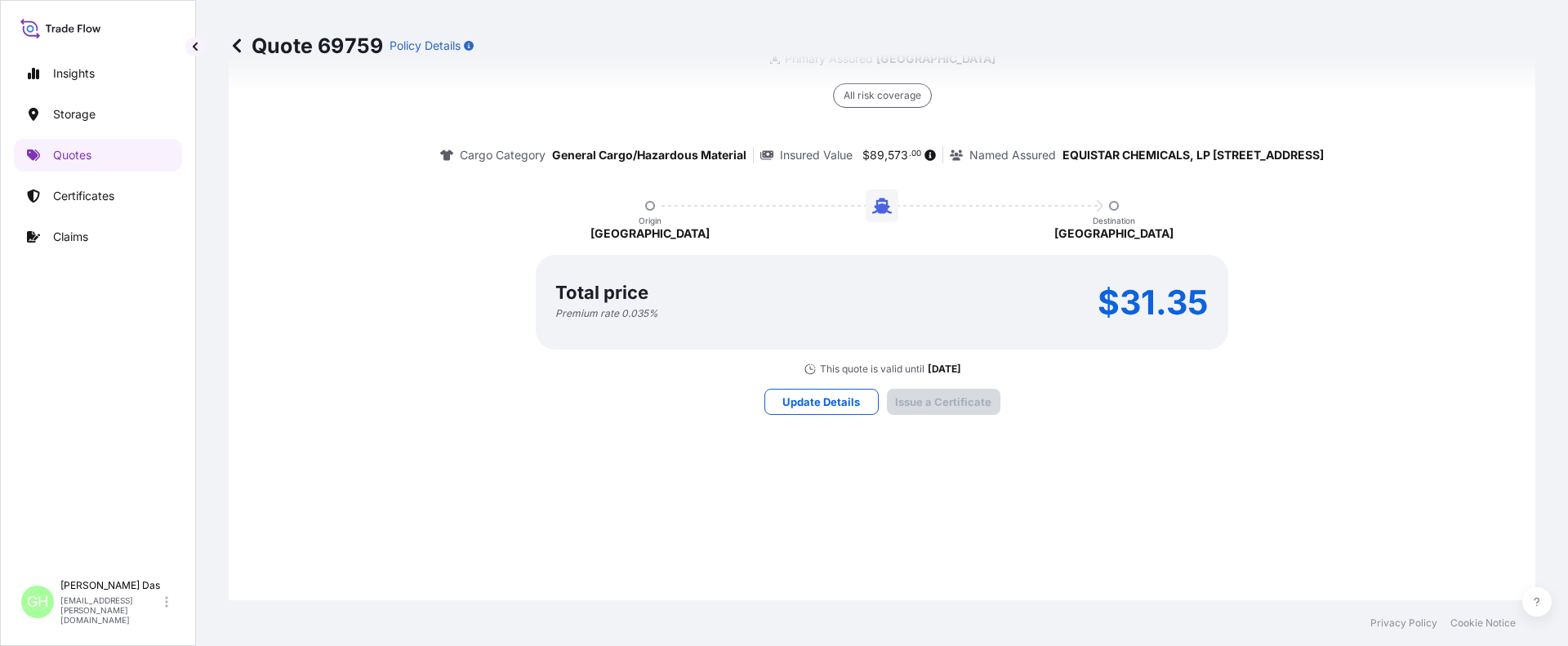
scroll to position [2456, 0]
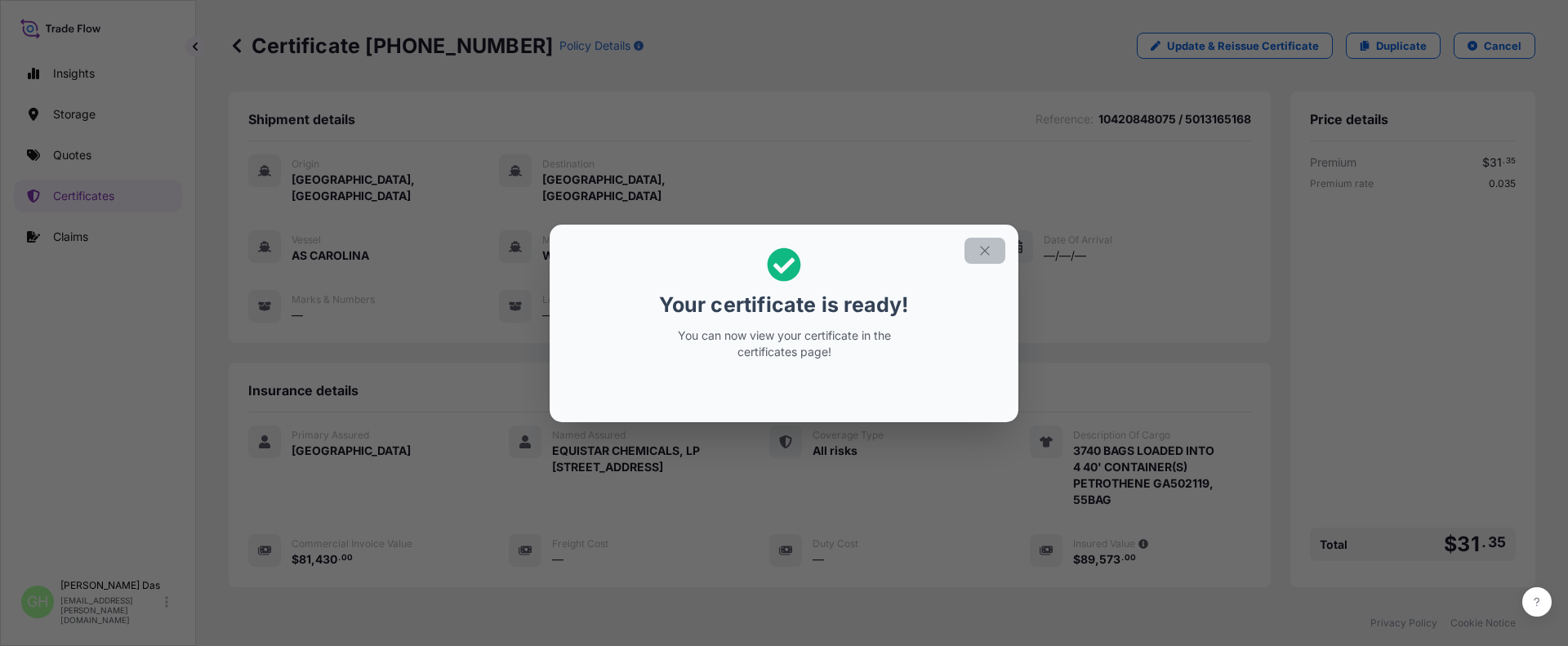
click at [987, 252] on icon "button" at bounding box center [984, 250] width 9 height 9
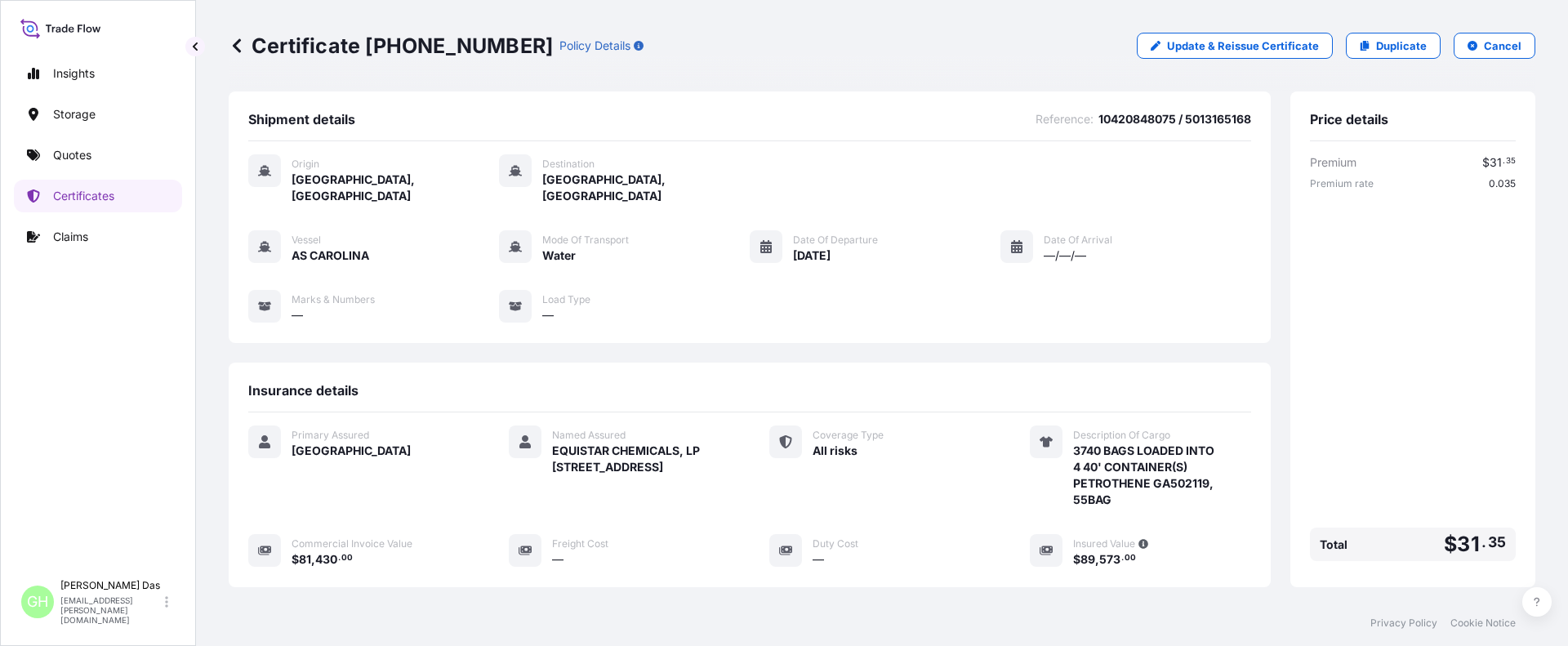
scroll to position [262, 0]
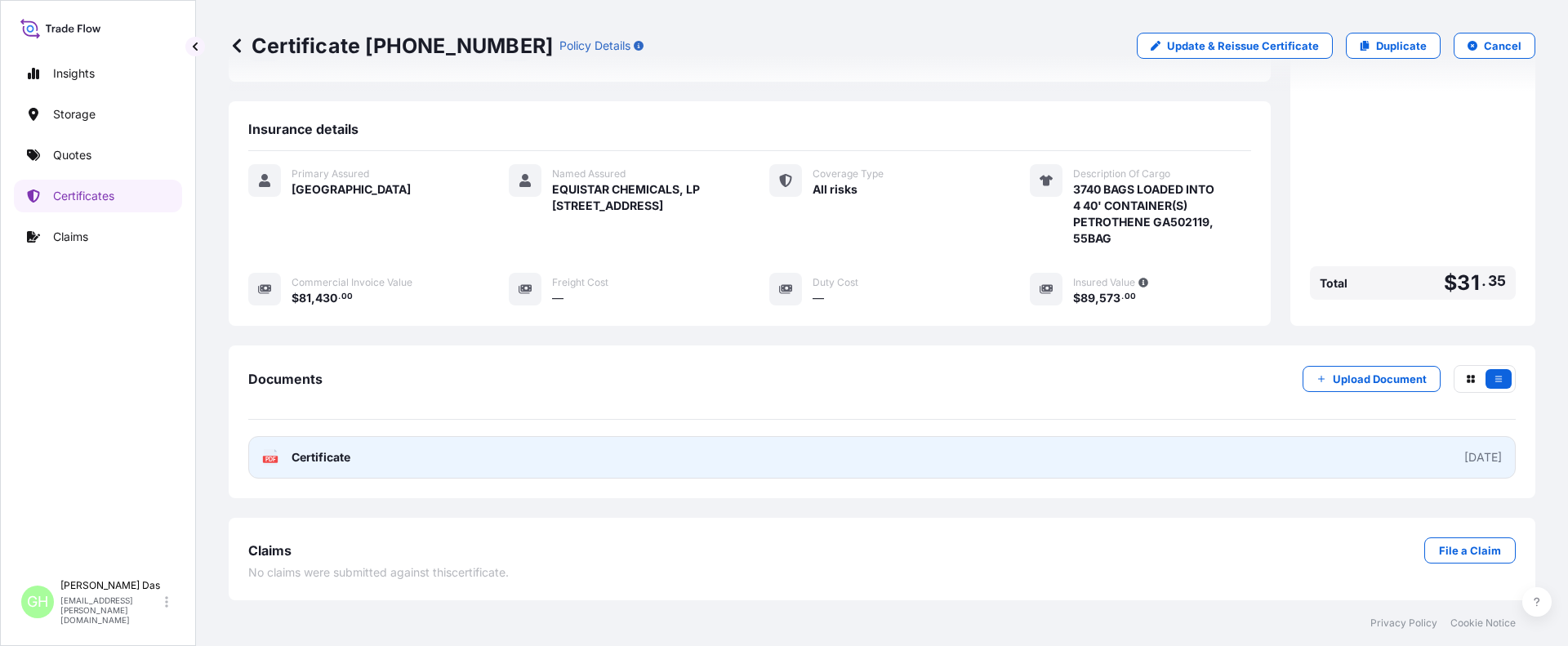
click at [1235, 460] on link "PDF Certificate 2025-09-13" at bounding box center [881, 457] width 1267 height 43
